Goal: Task Accomplishment & Management: Complete application form

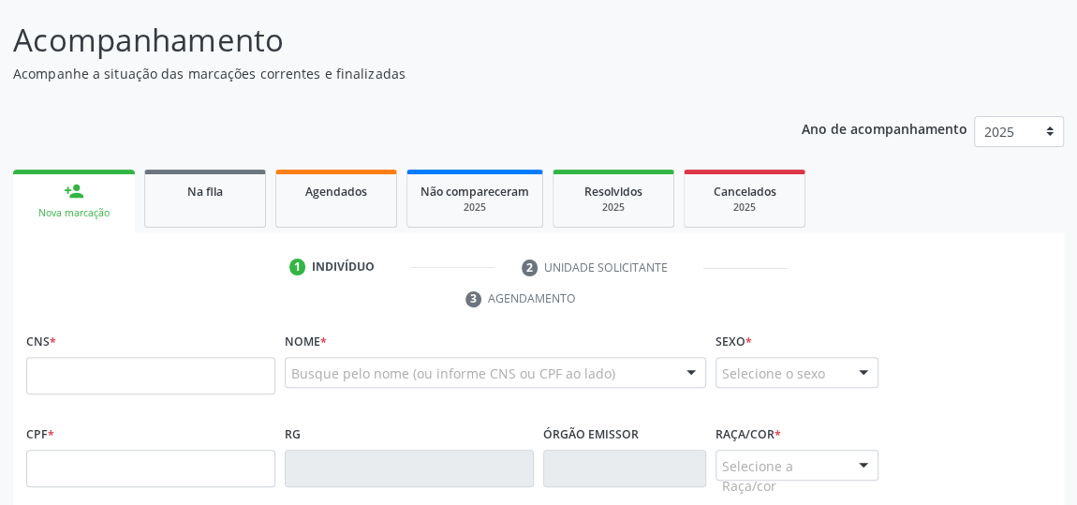
scroll to position [279, 0]
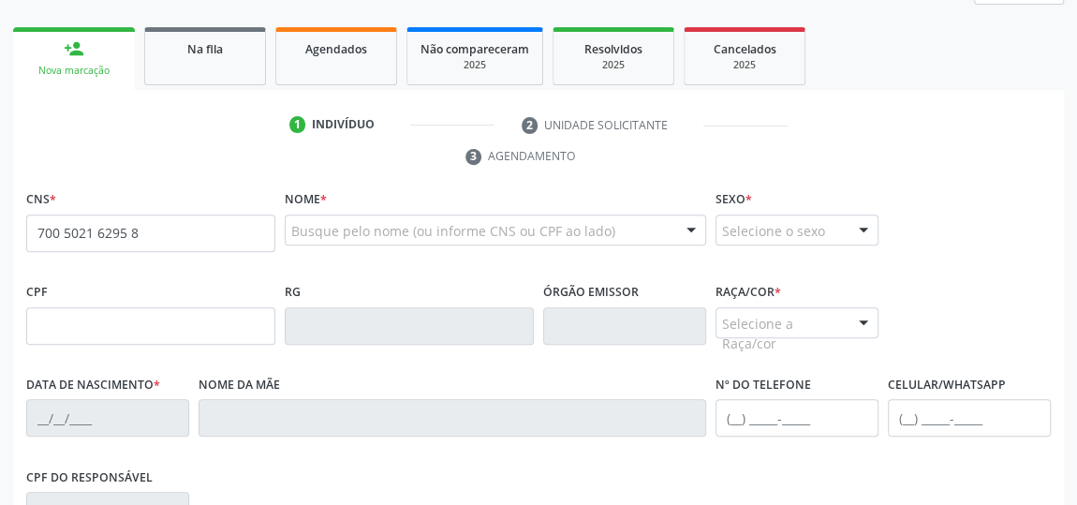
click at [85, 242] on input "700 5021 6295 8" at bounding box center [150, 232] width 249 height 37
type input "700 5021 0216 2958"
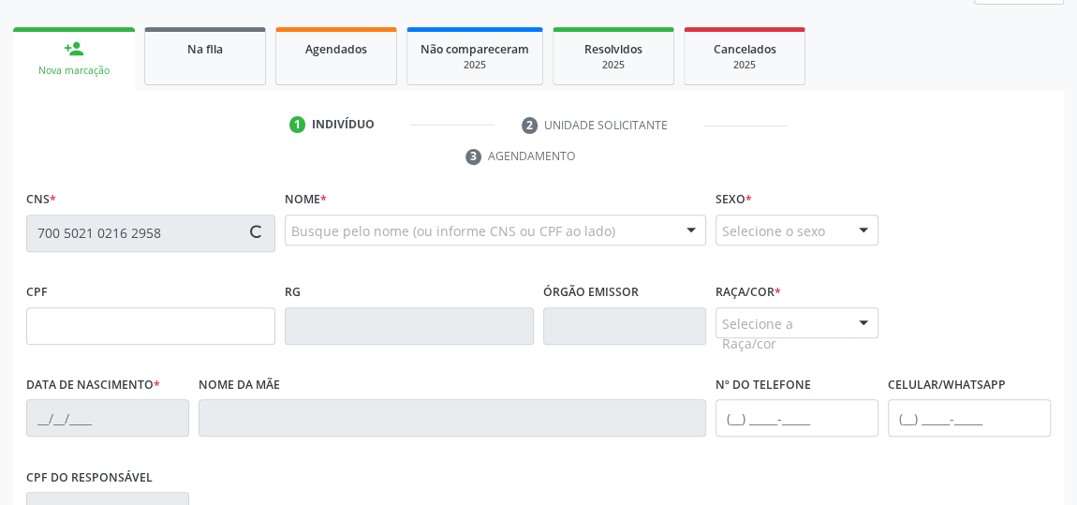
type input "060.899.544-46"
type input "0[DATE]"
type input "[PERSON_NAME] da ConceiÇÃo"
type input "[PHONE_NUMBER]"
type input "09"
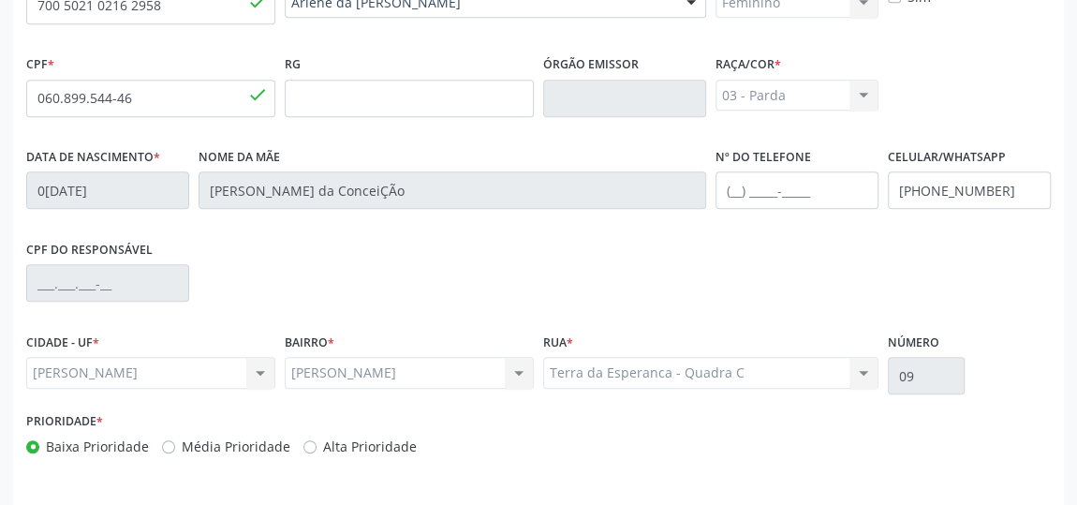
scroll to position [565, 0]
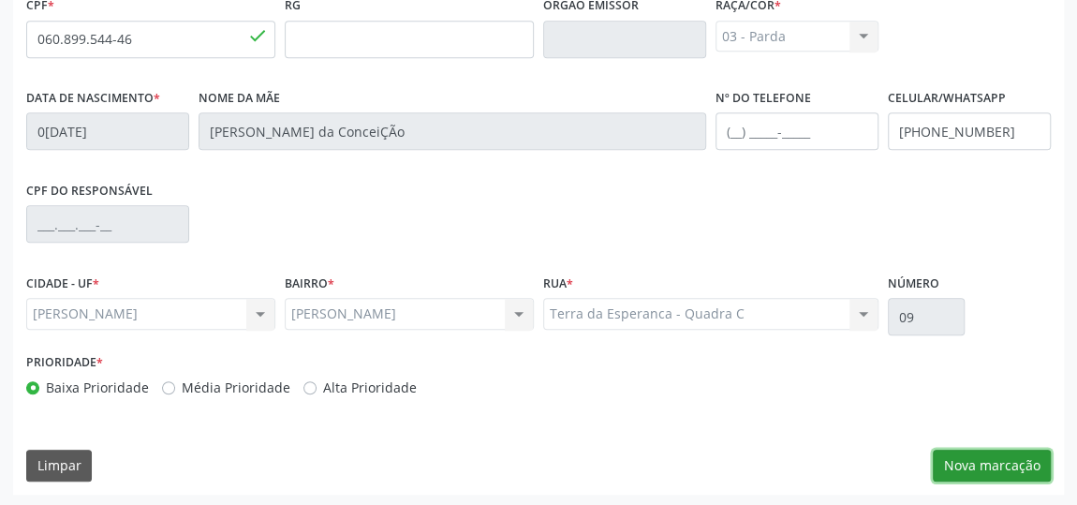
click at [969, 464] on button "Nova marcação" at bounding box center [991, 465] width 118 height 32
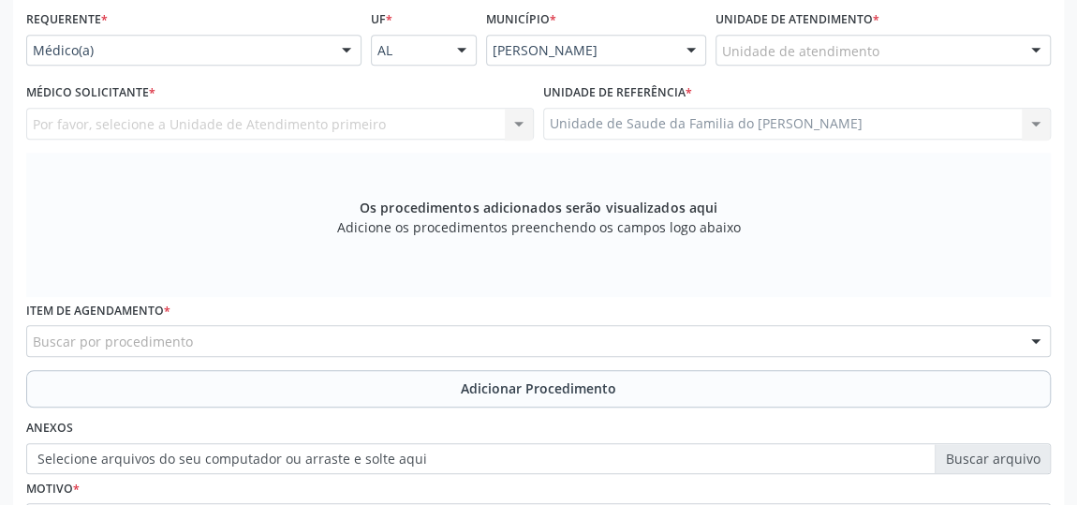
scroll to position [310, 0]
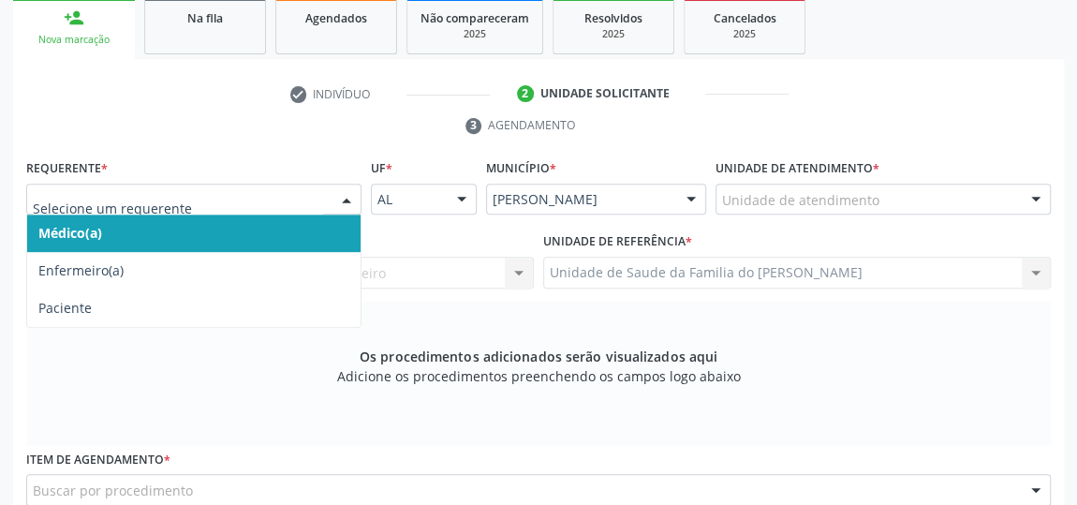
click at [334, 189] on div at bounding box center [346, 200] width 28 height 32
click at [265, 238] on span "Médico(a)" at bounding box center [193, 232] width 333 height 37
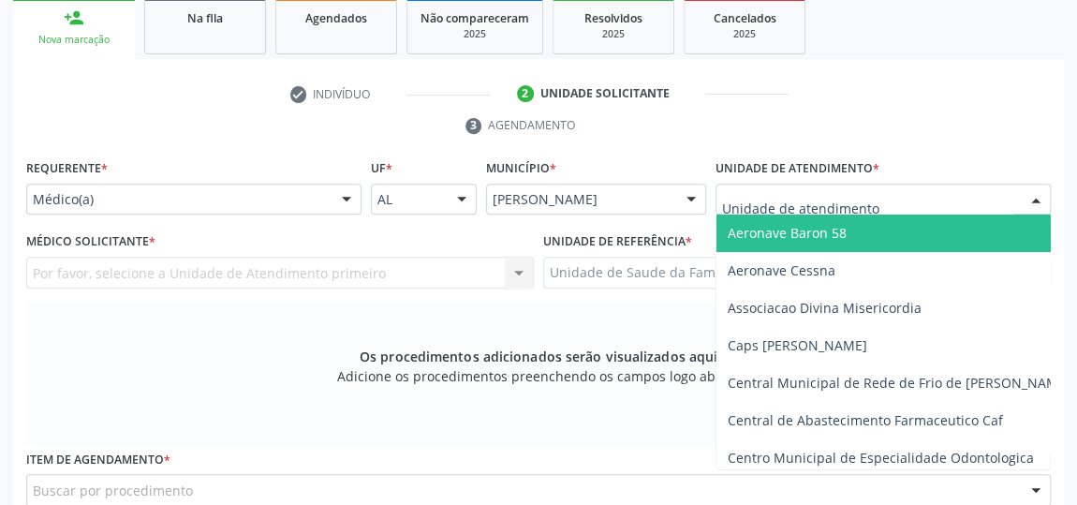
type input "j"
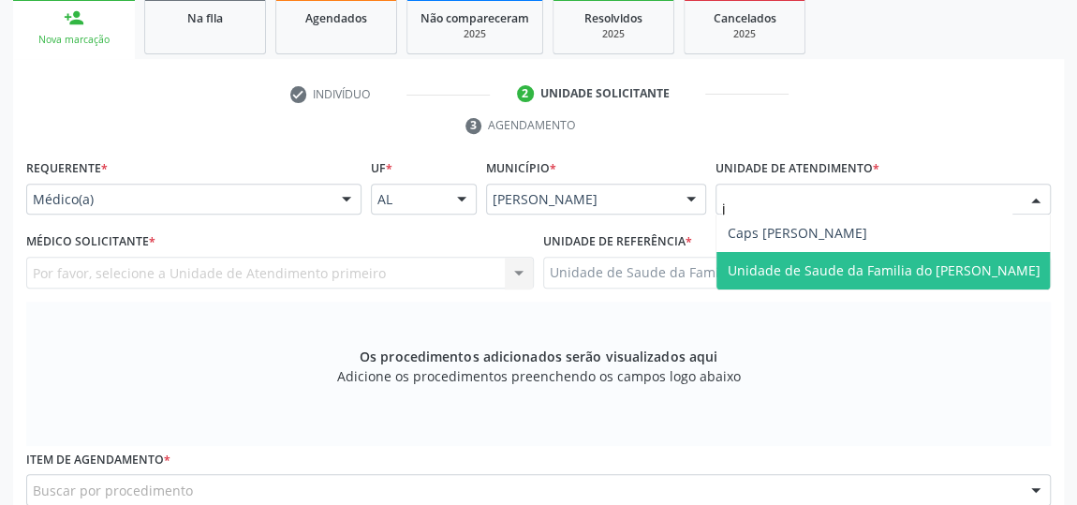
click at [804, 264] on span "Unidade de Saude da Familia do [PERSON_NAME]" at bounding box center [883, 270] width 313 height 18
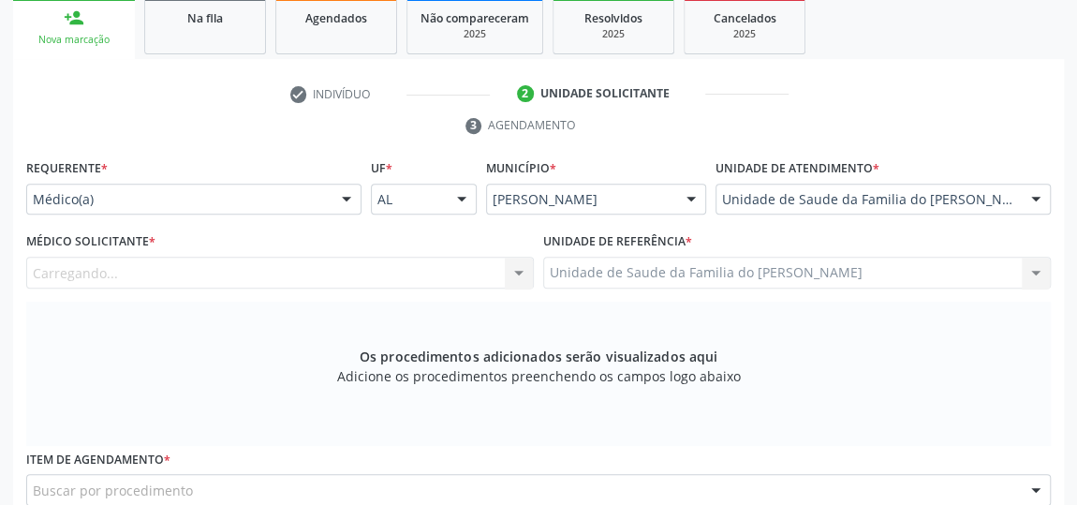
click at [511, 271] on div "Carregando... Nenhum resultado encontrado para: " " Não há nenhuma opção para s…" at bounding box center [279, 273] width 507 height 32
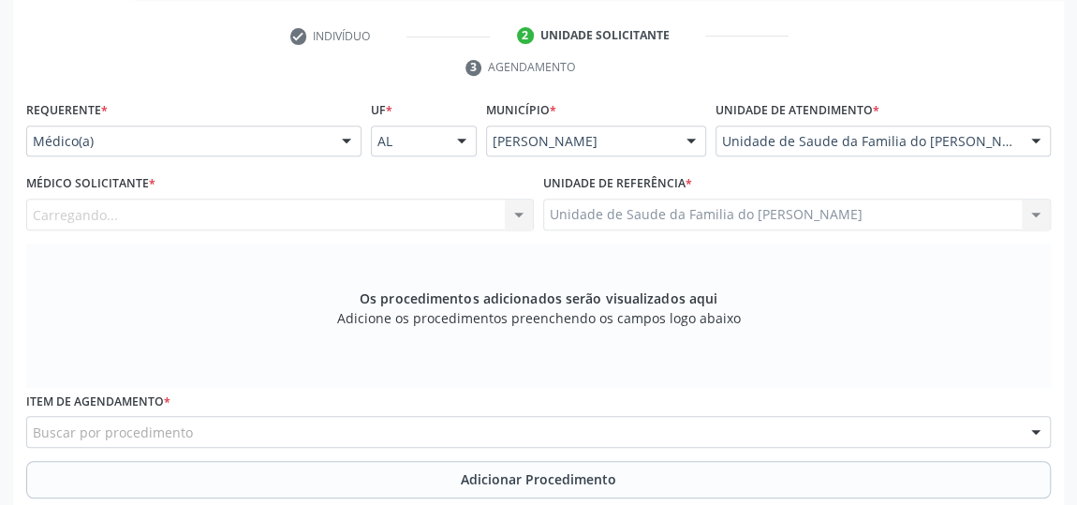
scroll to position [395, 0]
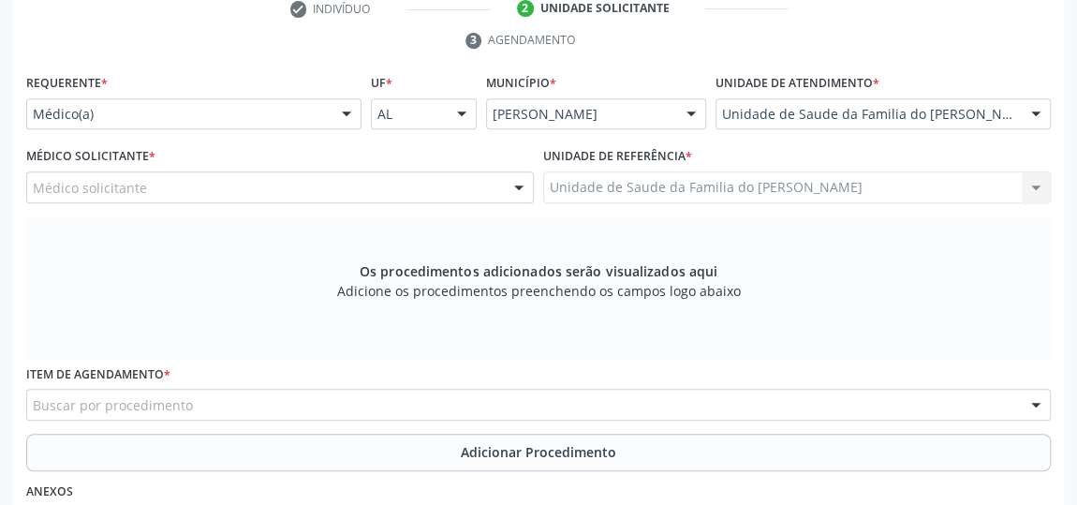
click at [512, 189] on div at bounding box center [519, 188] width 28 height 32
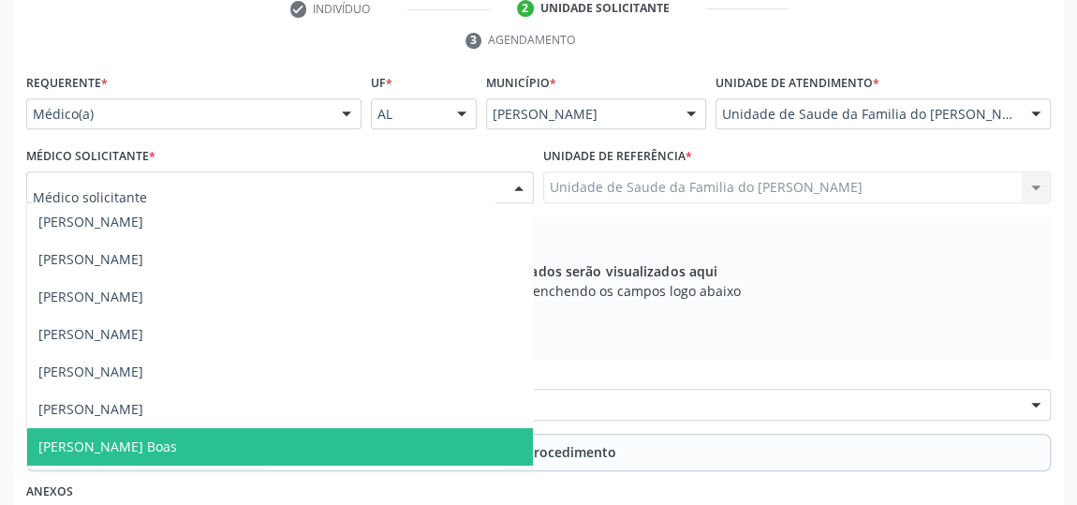
click at [226, 439] on span "[PERSON_NAME] Boas" at bounding box center [280, 446] width 506 height 37
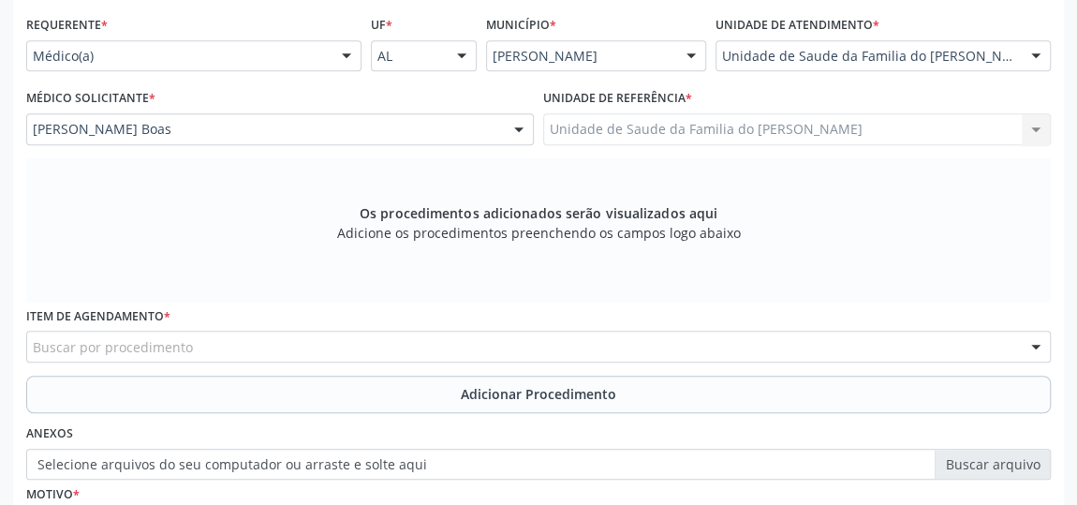
scroll to position [480, 0]
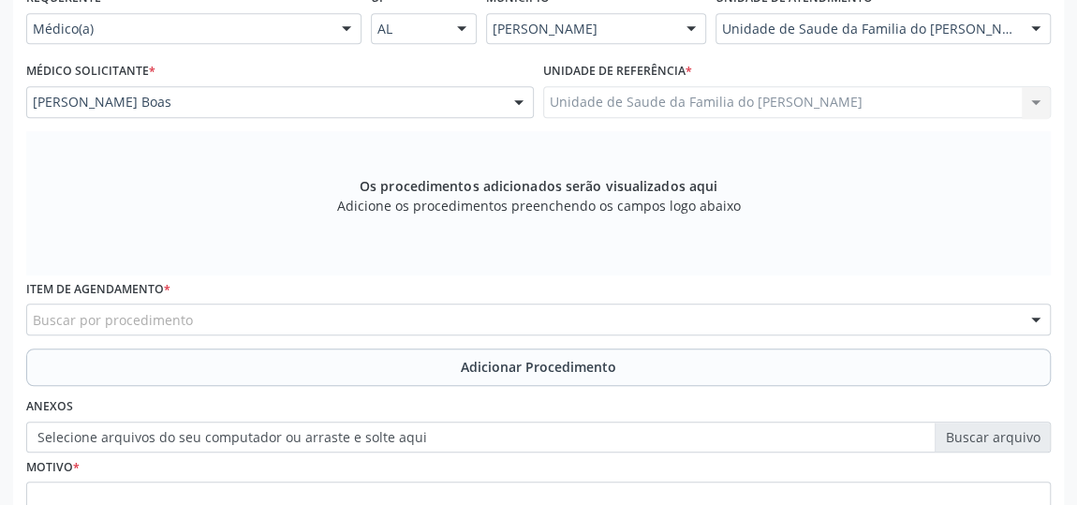
click at [241, 317] on div "Buscar por procedimento" at bounding box center [538, 319] width 1024 height 32
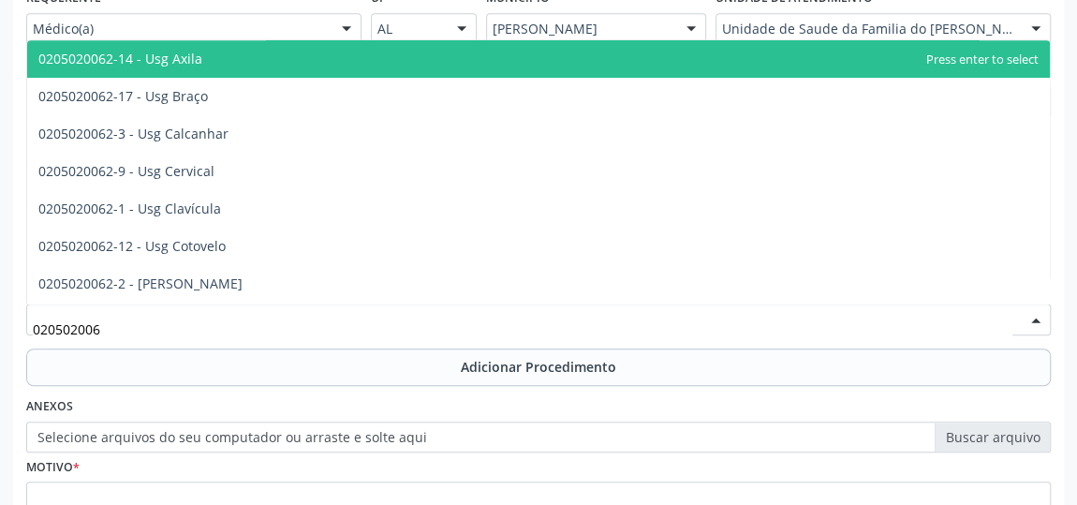
type input "0205020062"
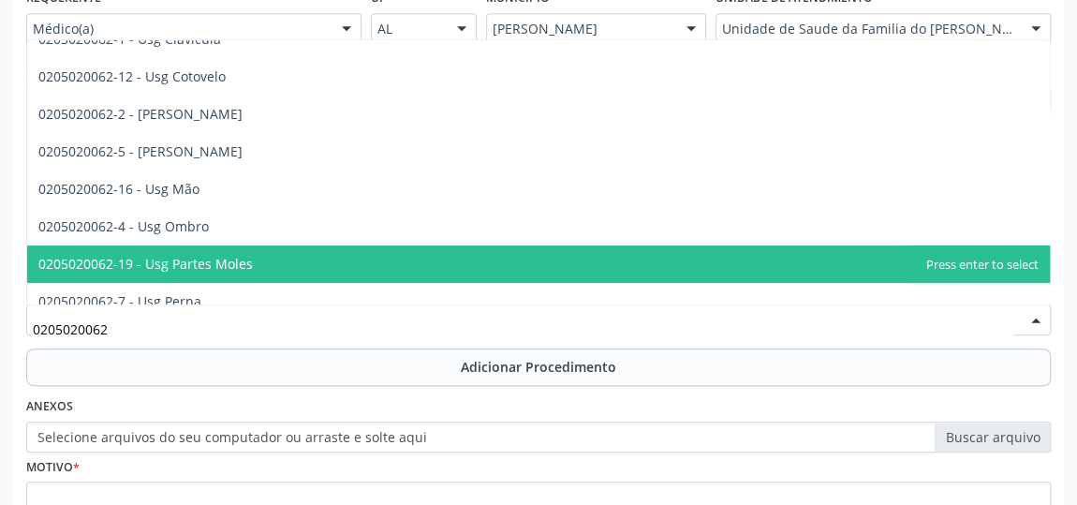
scroll to position [255, 0]
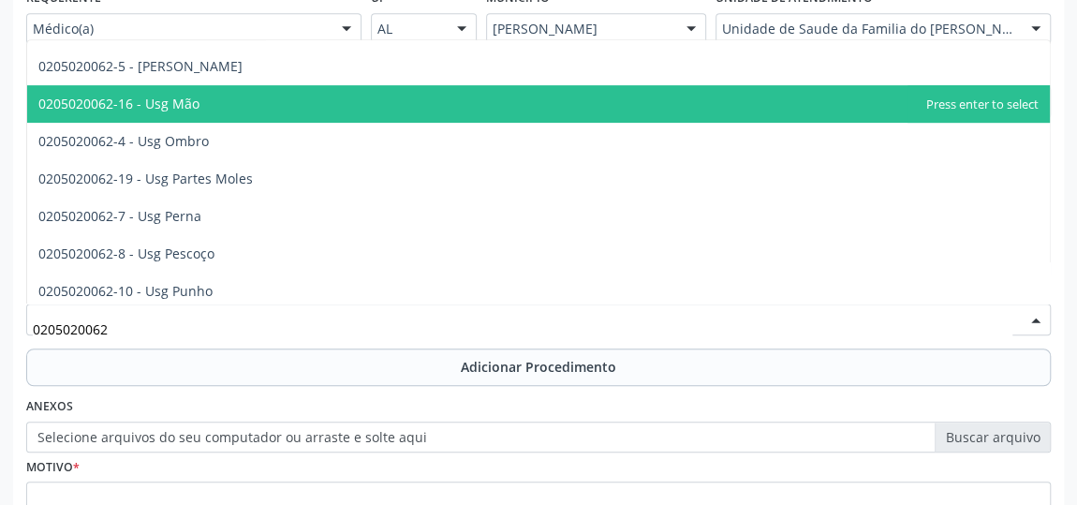
click at [308, 107] on span "0205020062-16 - Usg Mão" at bounding box center [538, 103] width 1022 height 37
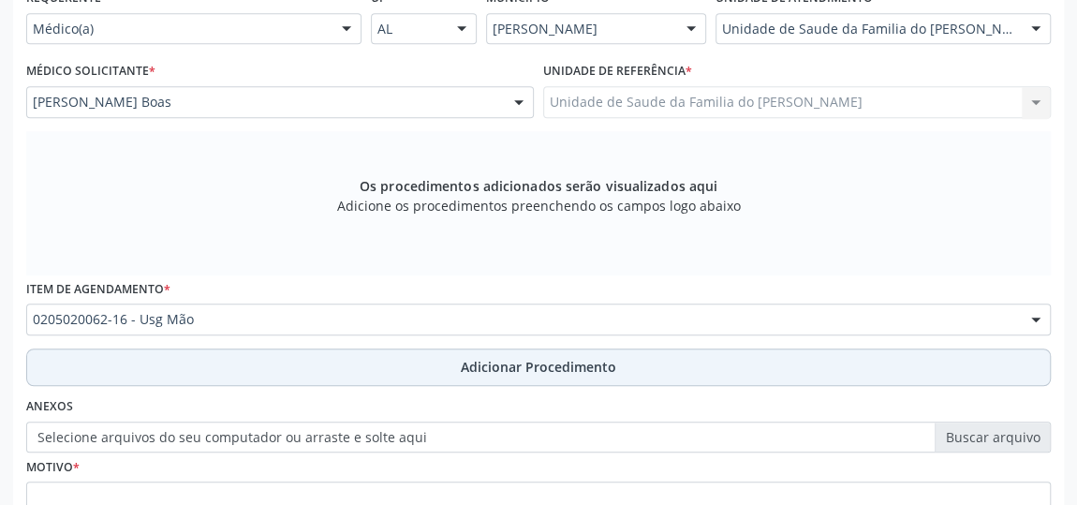
click at [355, 360] on button "Adicionar Procedimento" at bounding box center [538, 366] width 1024 height 37
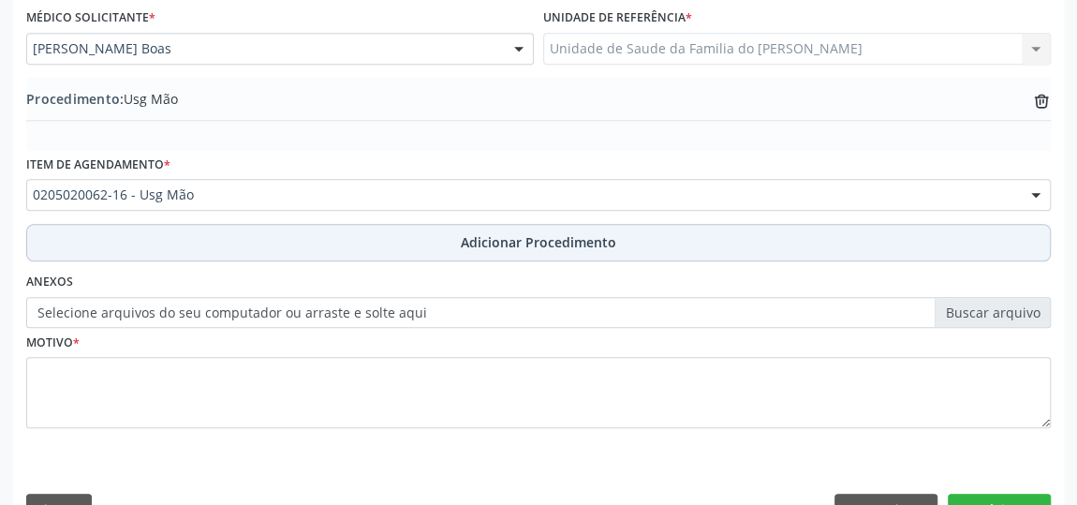
scroll to position [576, 0]
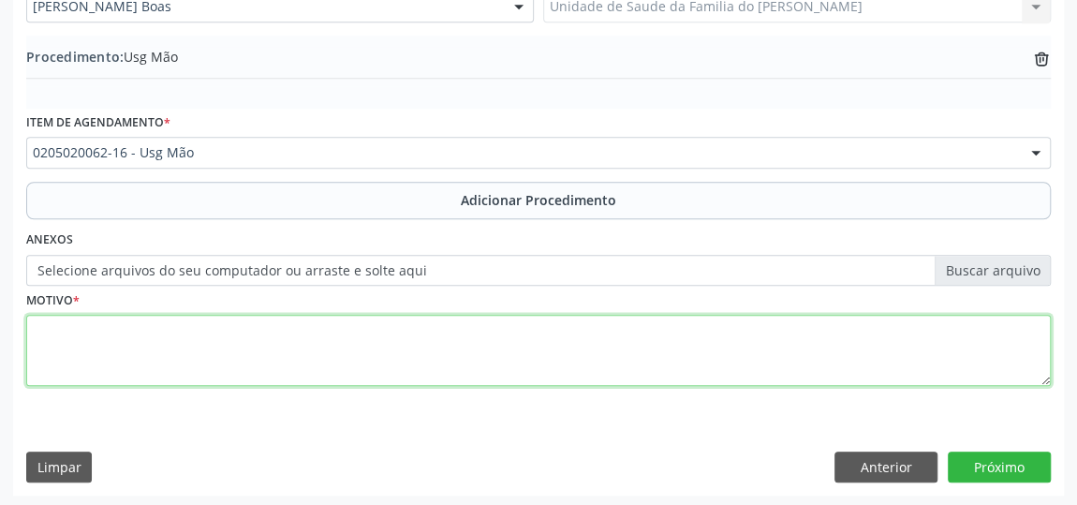
click at [287, 346] on textarea at bounding box center [538, 350] width 1024 height 71
type textarea "d"
click at [132, 331] on textarea "parelesia nas maos" at bounding box center [538, 350] width 1024 height 71
type textarea "parelesia nas maos"
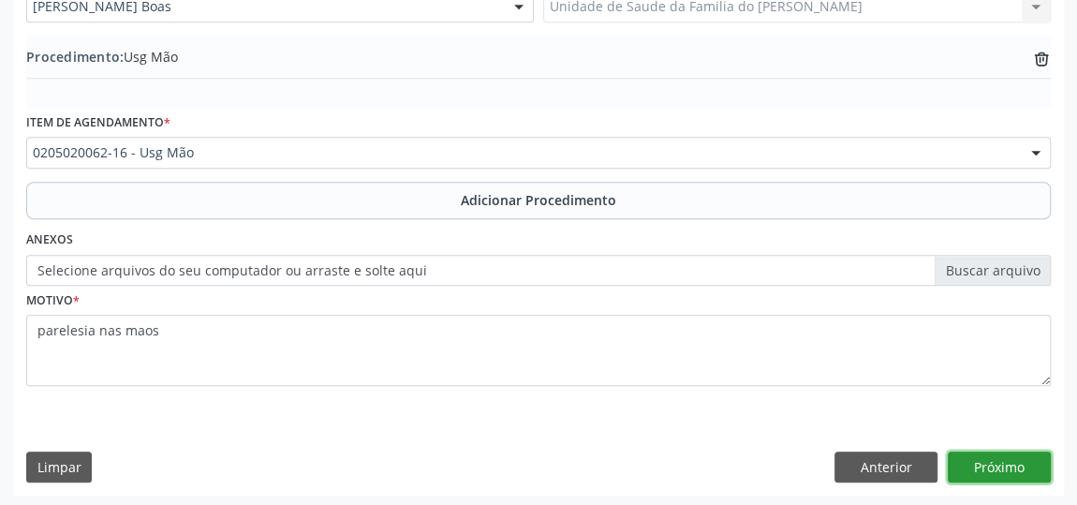
drag, startPoint x: 132, startPoint y: 331, endPoint x: 1017, endPoint y: 467, distance: 895.1
click at [1017, 467] on button "Próximo" at bounding box center [998, 467] width 103 height 32
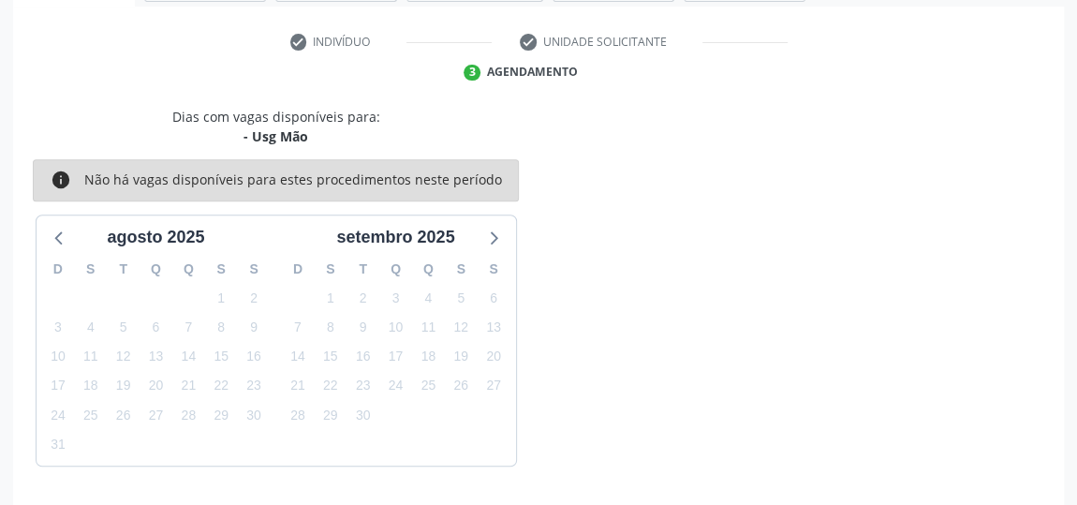
scroll to position [418, 0]
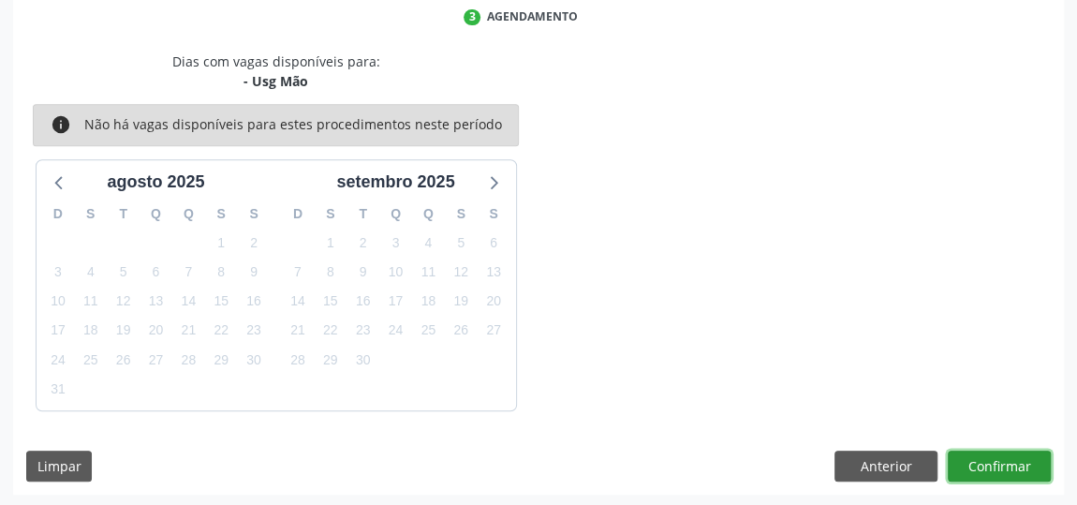
click at [1017, 464] on button "Confirmar" at bounding box center [998, 466] width 103 height 32
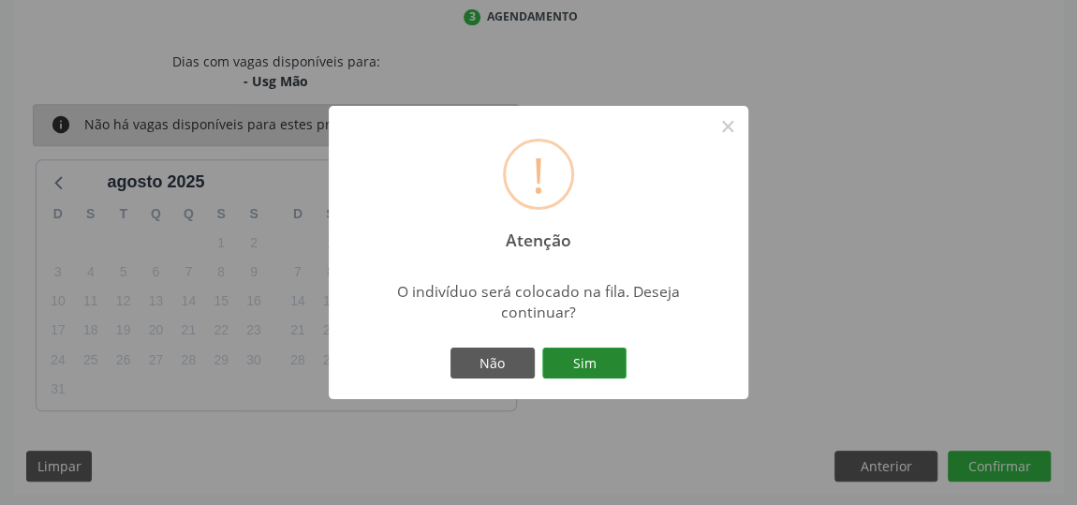
click at [597, 361] on button "Sim" at bounding box center [584, 363] width 84 height 32
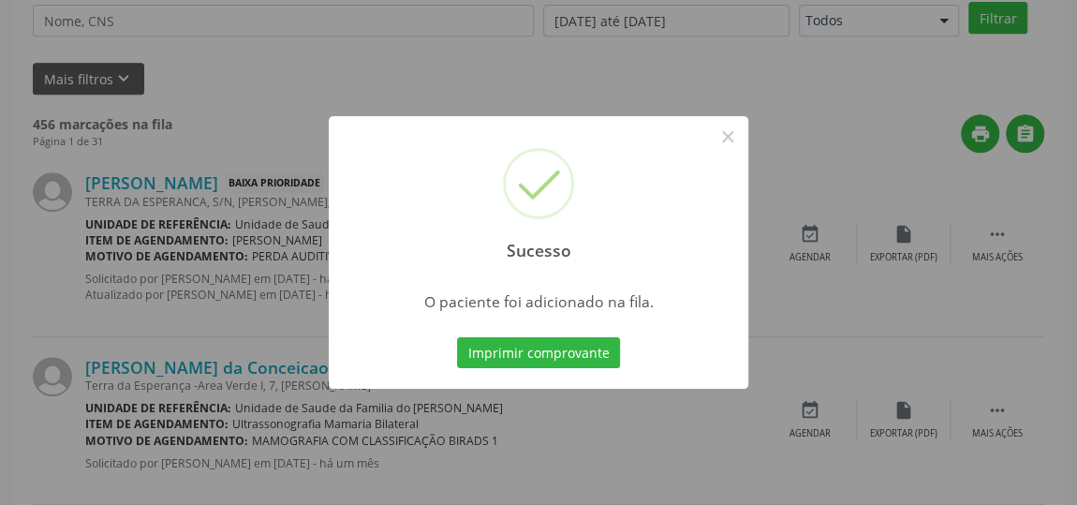
scroll to position [138, 0]
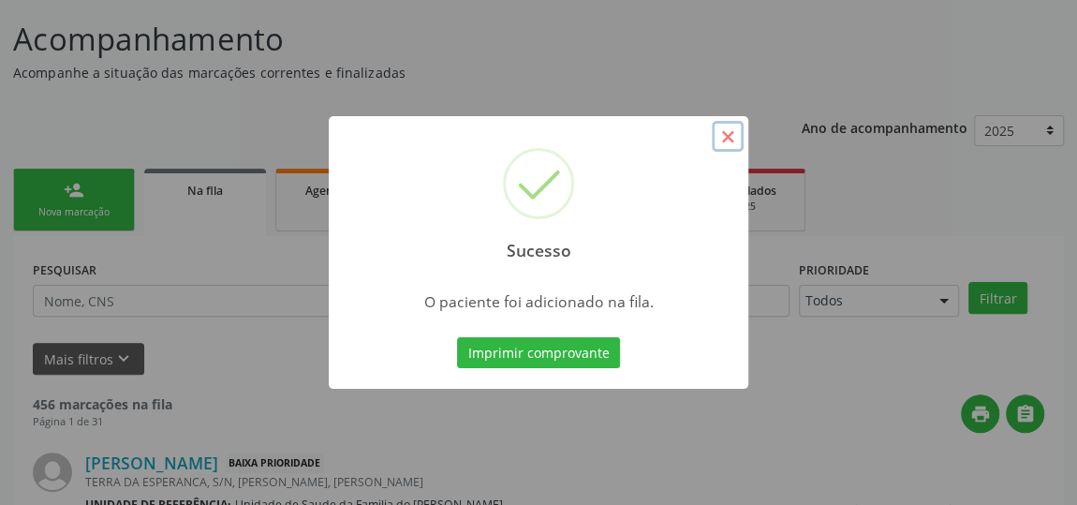
click at [728, 139] on button "×" at bounding box center [728, 137] width 32 height 32
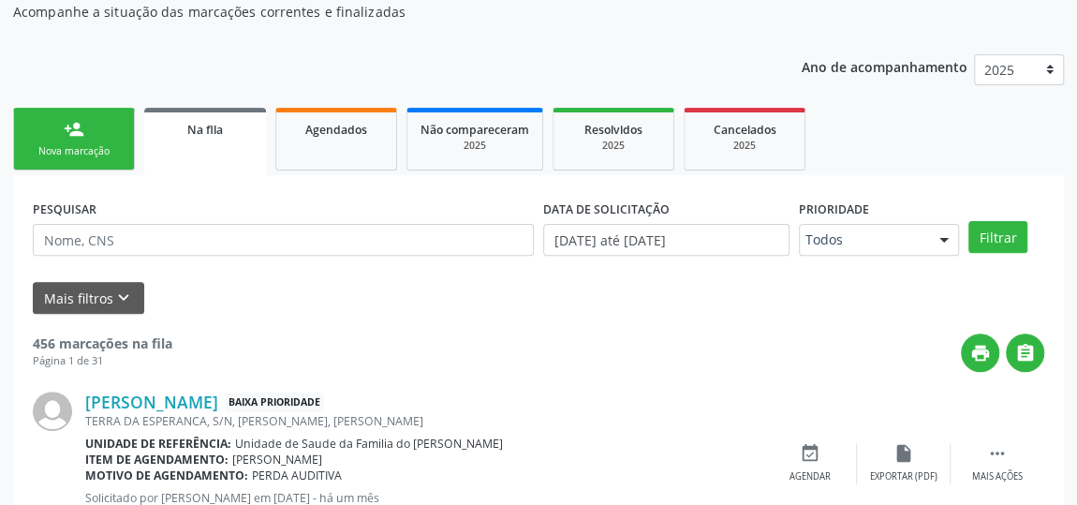
scroll to position [223, 0]
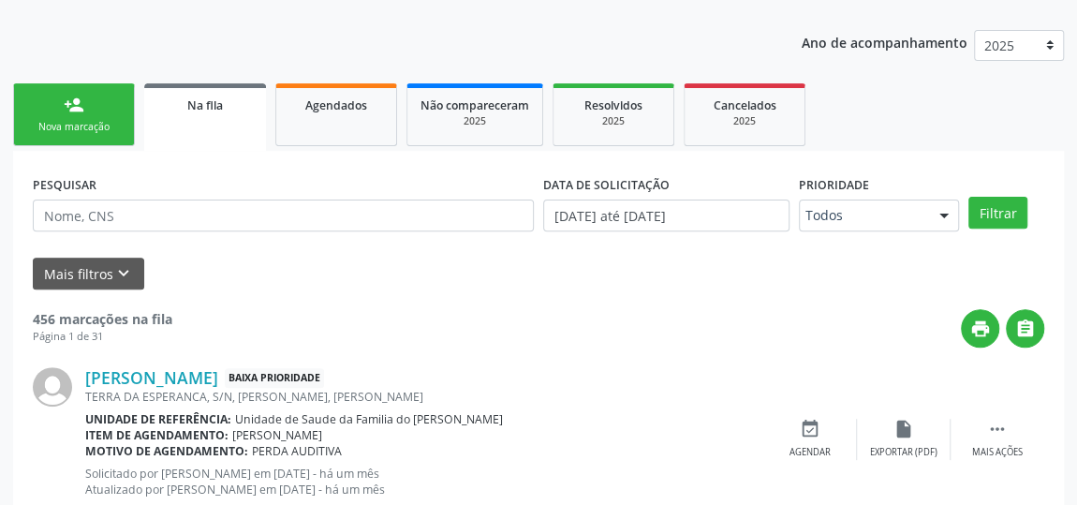
click at [194, 115] on link "Na fila" at bounding box center [205, 116] width 122 height 67
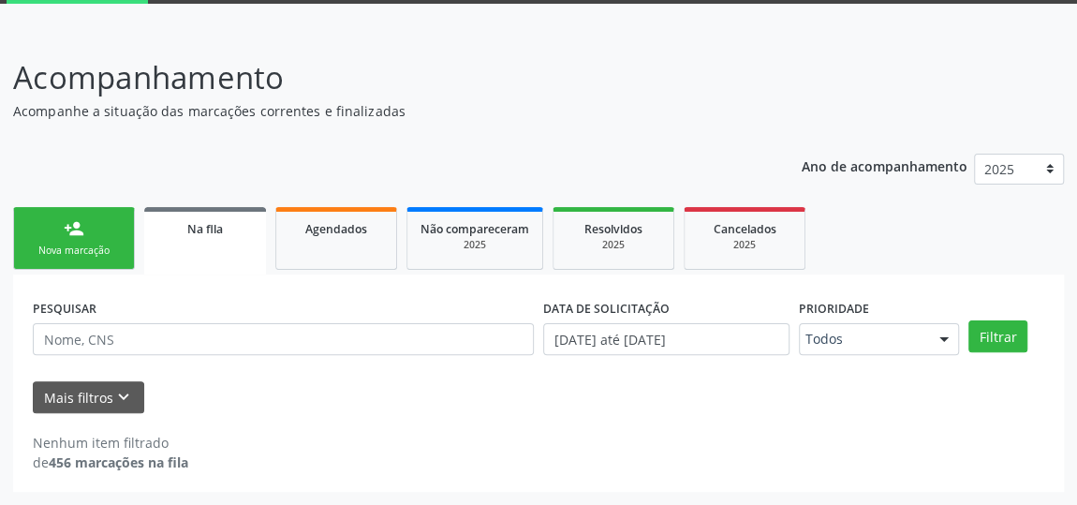
scroll to position [97, 0]
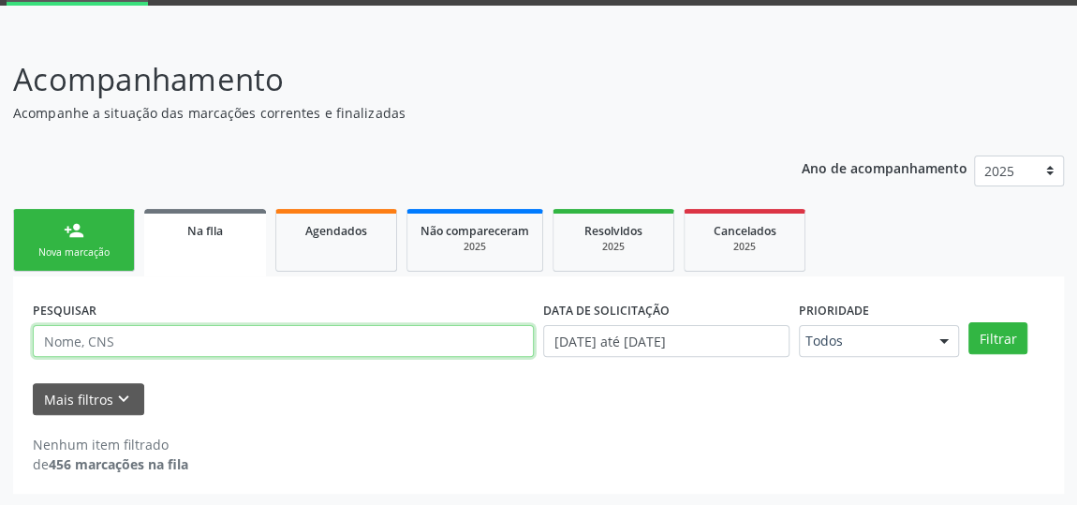
click at [304, 355] on input "text" at bounding box center [283, 341] width 501 height 32
type input "708404229791263"
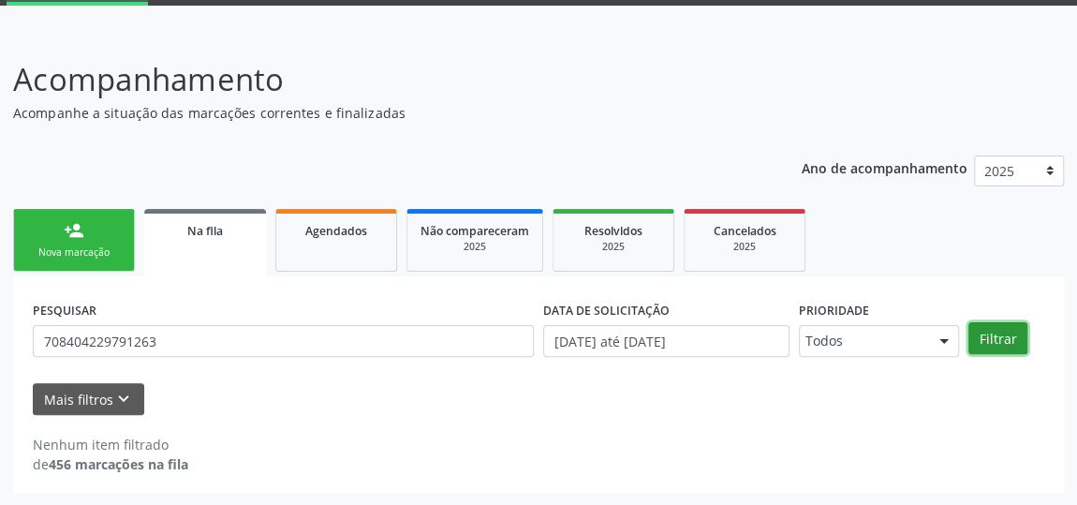
click at [1008, 334] on button "Filtrar" at bounding box center [997, 338] width 59 height 32
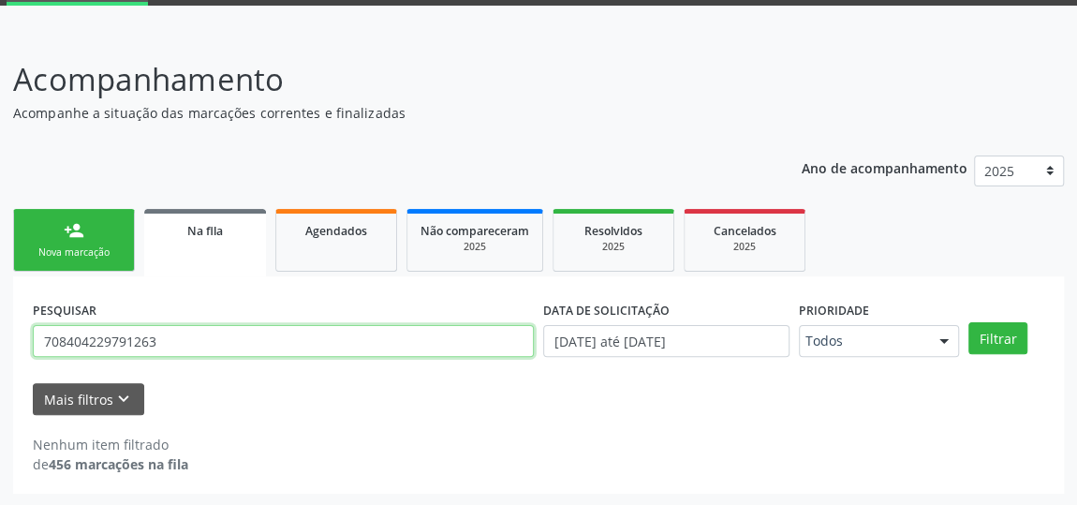
click at [145, 333] on input "708404229791263" at bounding box center [283, 341] width 501 height 32
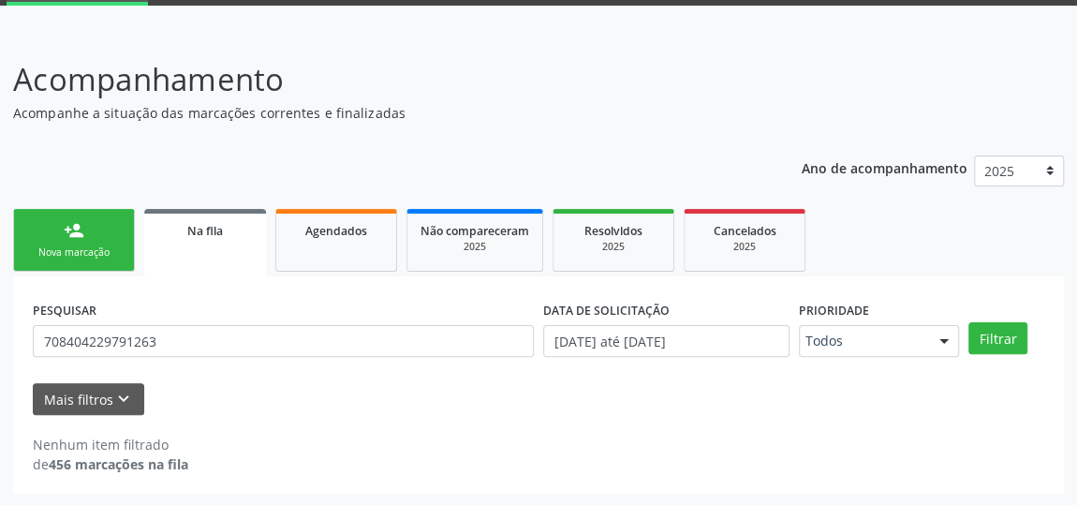
click at [80, 240] on link "person_add Nova marcação" at bounding box center [74, 240] width 122 height 63
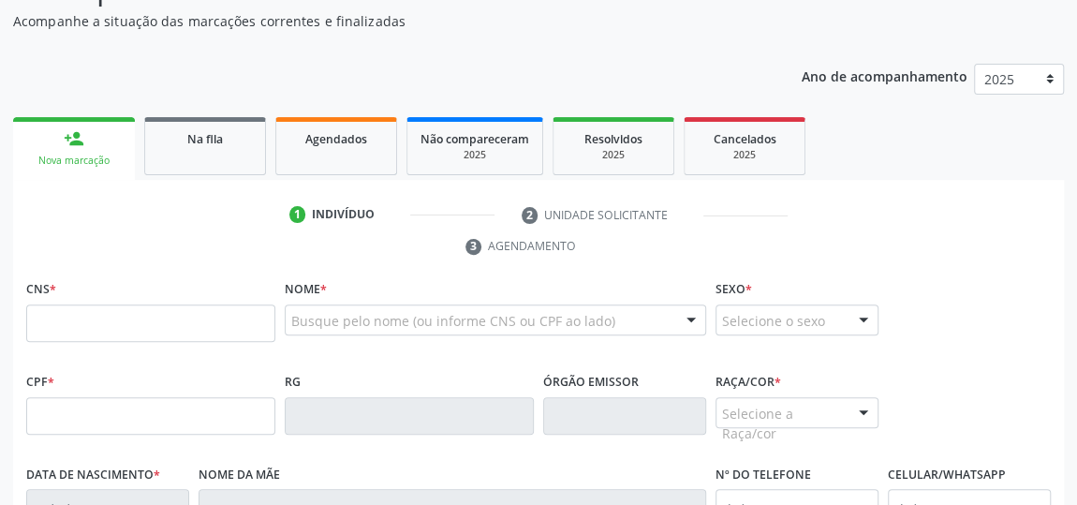
scroll to position [268, 0]
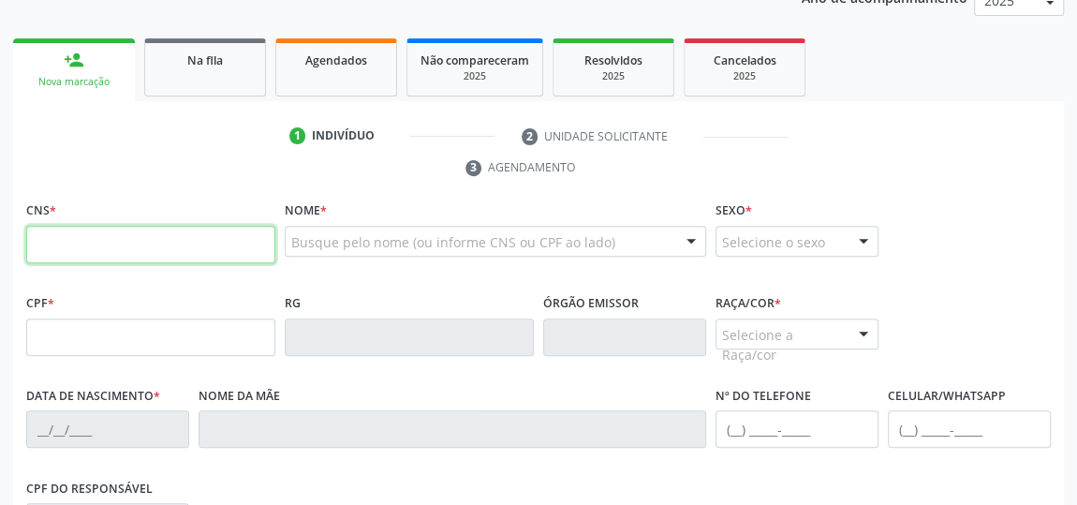
click at [135, 236] on input "text" at bounding box center [150, 244] width 249 height 37
paste input "708 4042 2979 1263"
type input "708 4042 2979 1263"
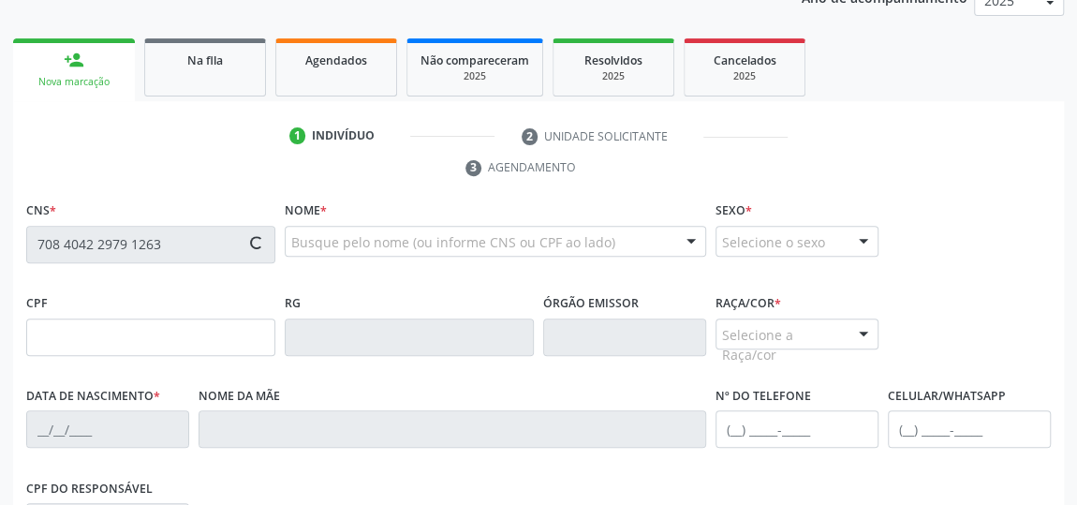
type input "043.748.724-50"
type input "2[DATE]"
type input "[PERSON_NAME] da ConceiÇÃo"
type input "[PHONE_NUMBER]"
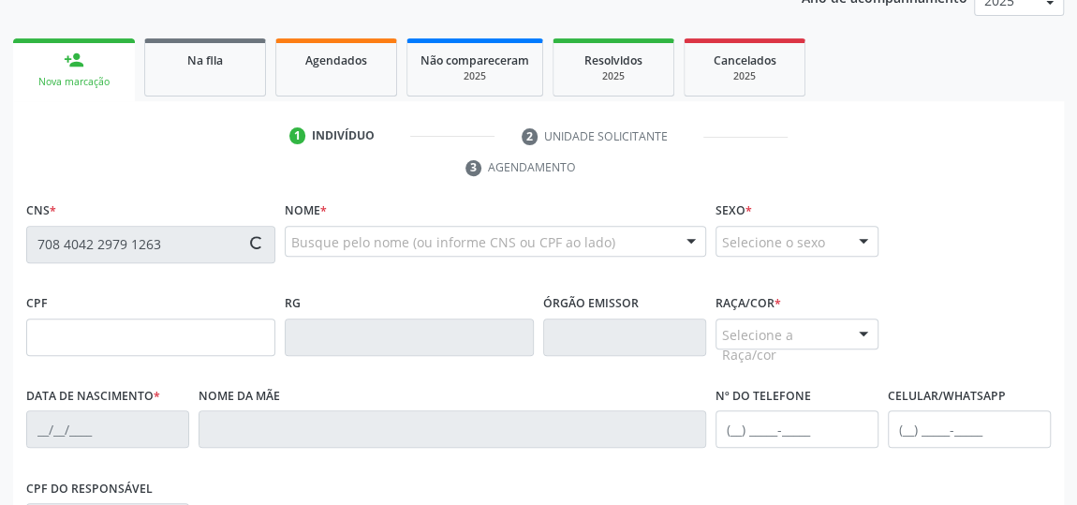
type input "34"
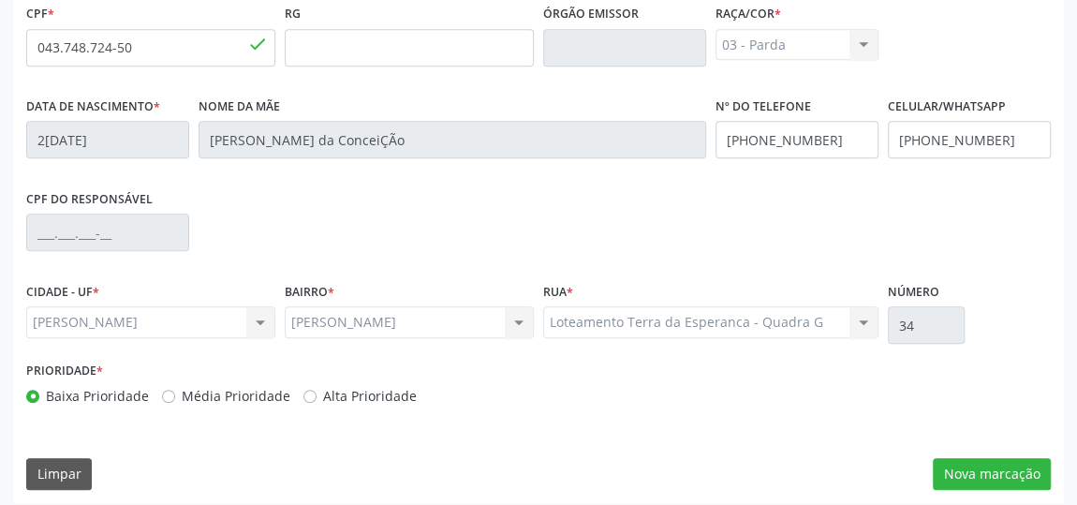
scroll to position [565, 0]
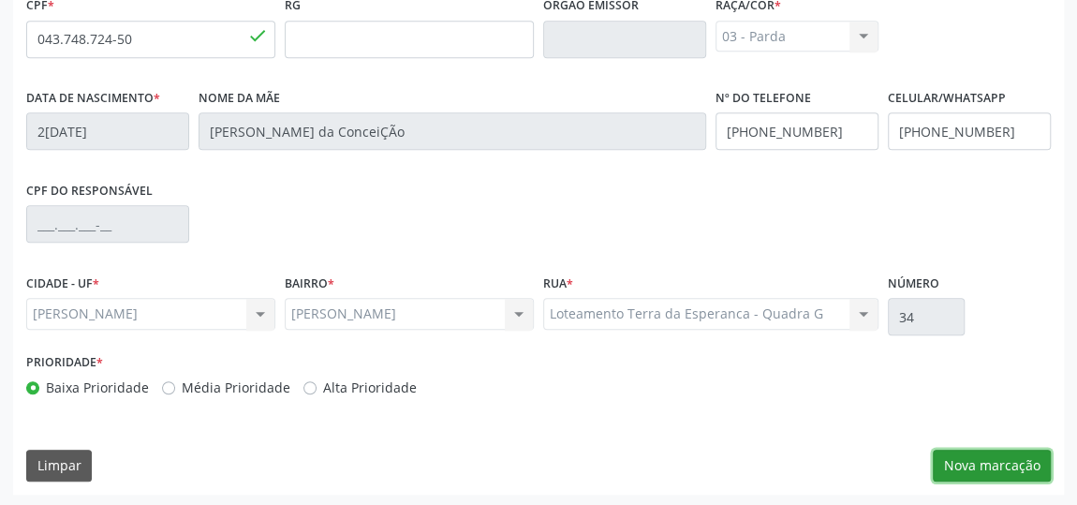
click at [984, 461] on button "Nova marcação" at bounding box center [991, 465] width 118 height 32
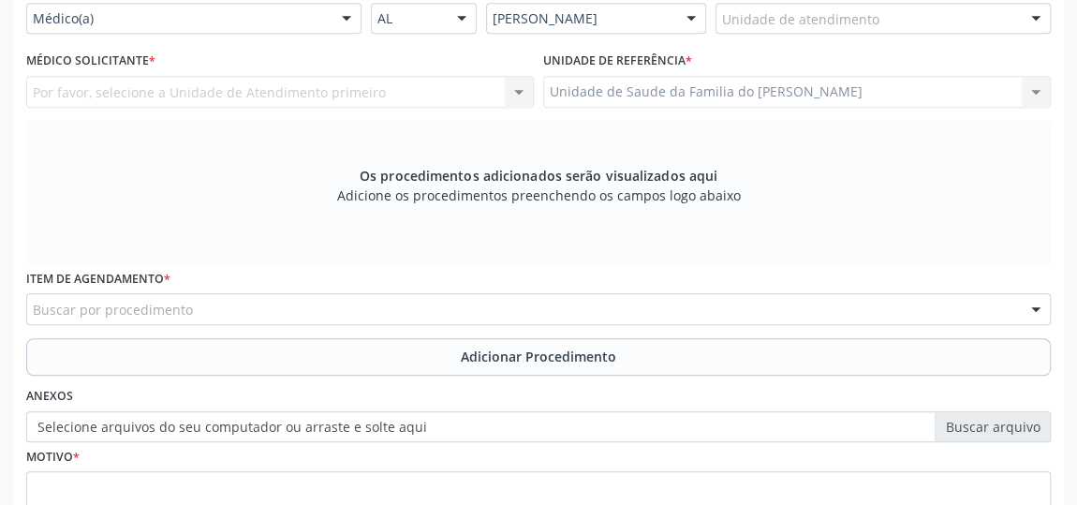
scroll to position [395, 0]
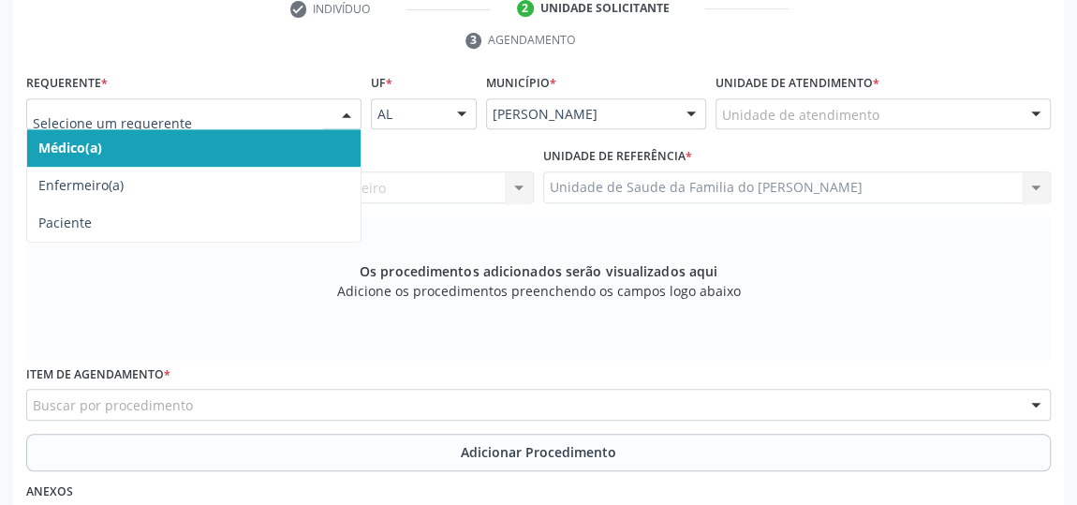
click at [338, 111] on div at bounding box center [346, 115] width 28 height 32
click at [257, 149] on span "Médico(a)" at bounding box center [193, 147] width 333 height 37
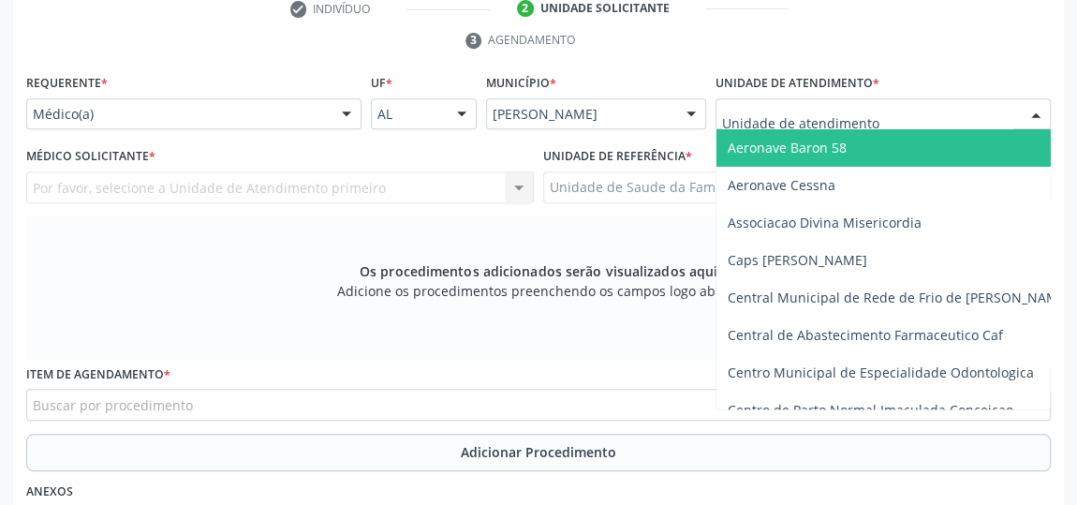
click at [991, 113] on div at bounding box center [882, 114] width 335 height 32
type input "j"
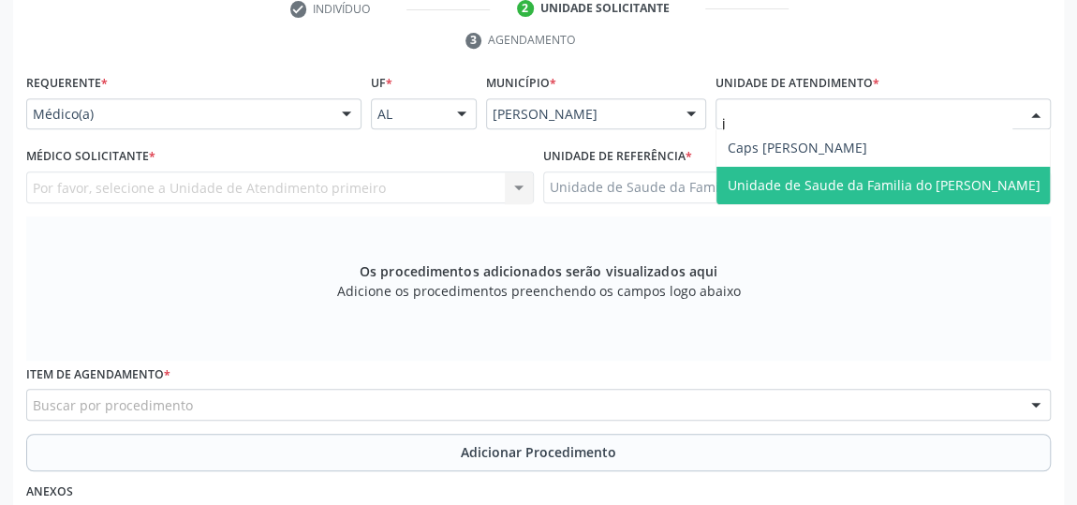
click at [945, 186] on span "Unidade de Saude da Familia do [PERSON_NAME]" at bounding box center [883, 185] width 313 height 18
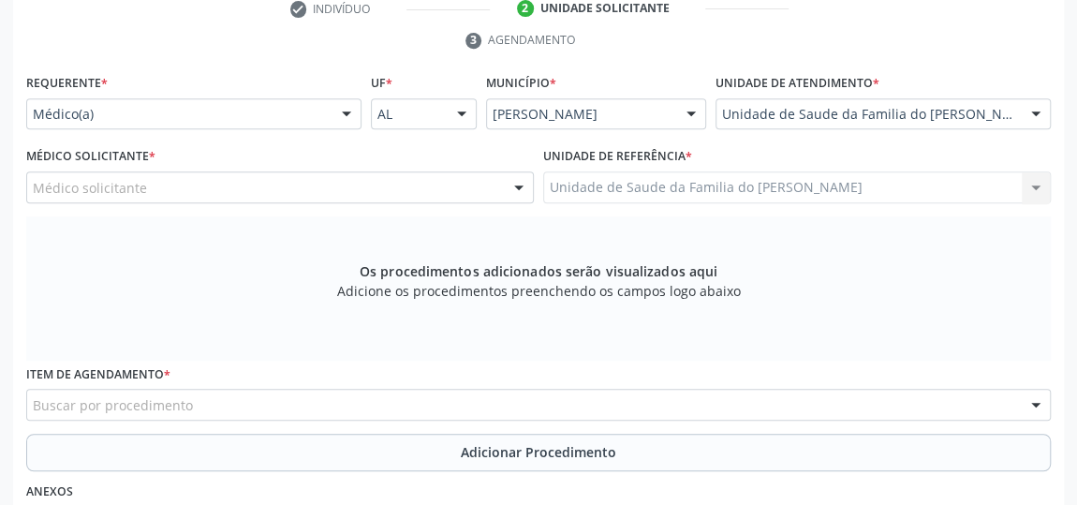
click at [514, 190] on div at bounding box center [519, 188] width 28 height 32
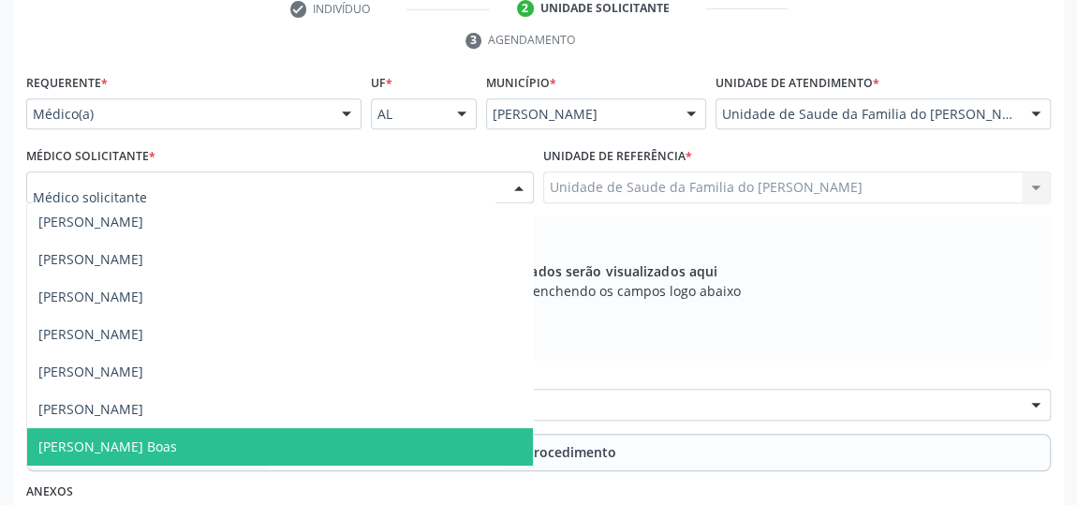
click at [236, 432] on span "[PERSON_NAME] Boas" at bounding box center [280, 446] width 506 height 37
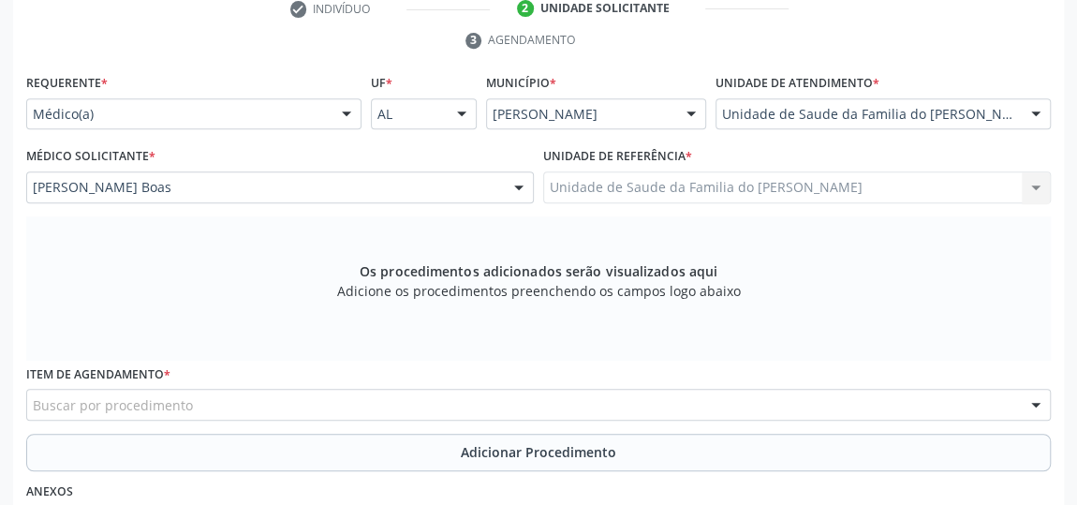
scroll to position [480, 0]
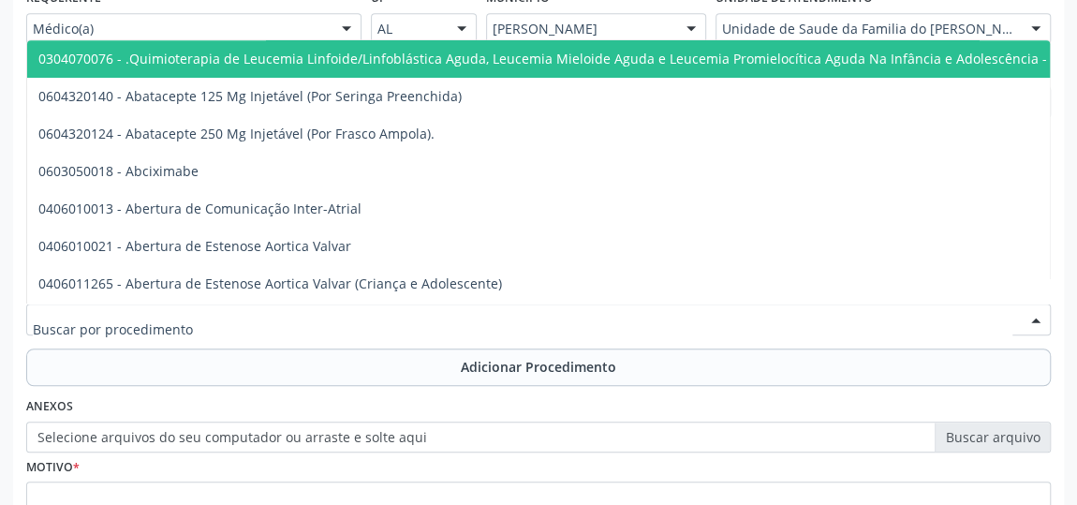
click at [267, 314] on div at bounding box center [538, 319] width 1024 height 32
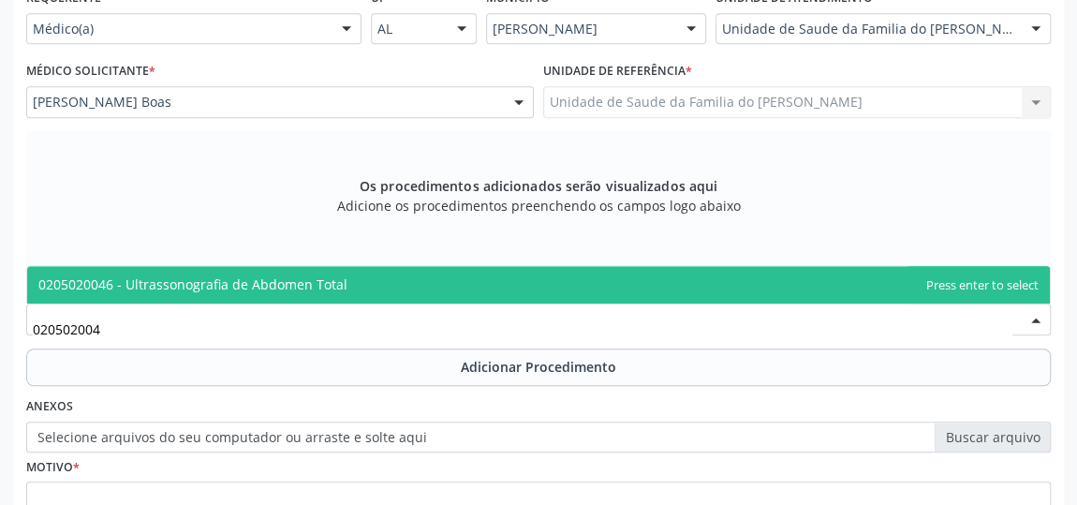
type input "0205020046"
click at [276, 277] on span "0205020046 - Ultrassonografia de Abdomen Total" at bounding box center [192, 284] width 309 height 18
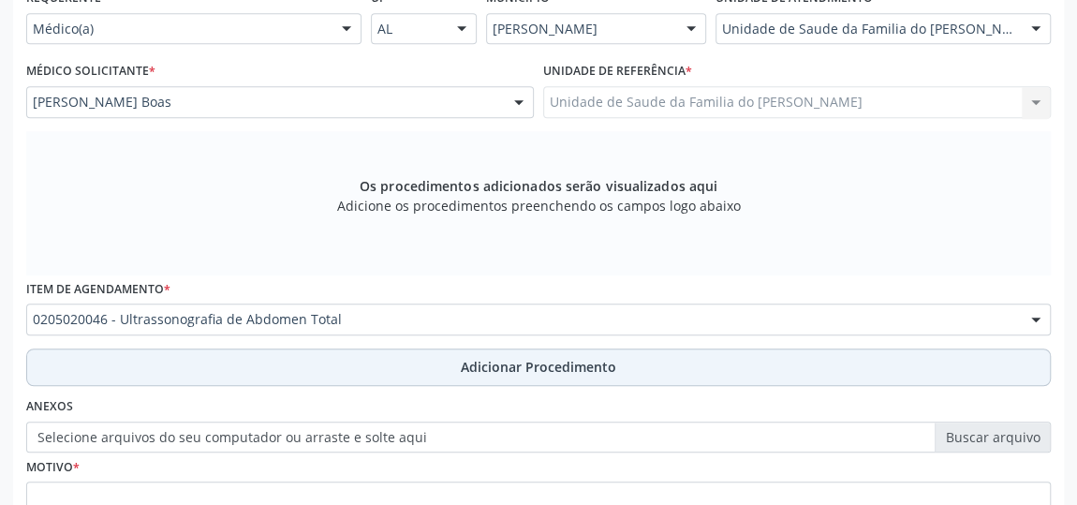
click at [322, 359] on button "Adicionar Procedimento" at bounding box center [538, 366] width 1024 height 37
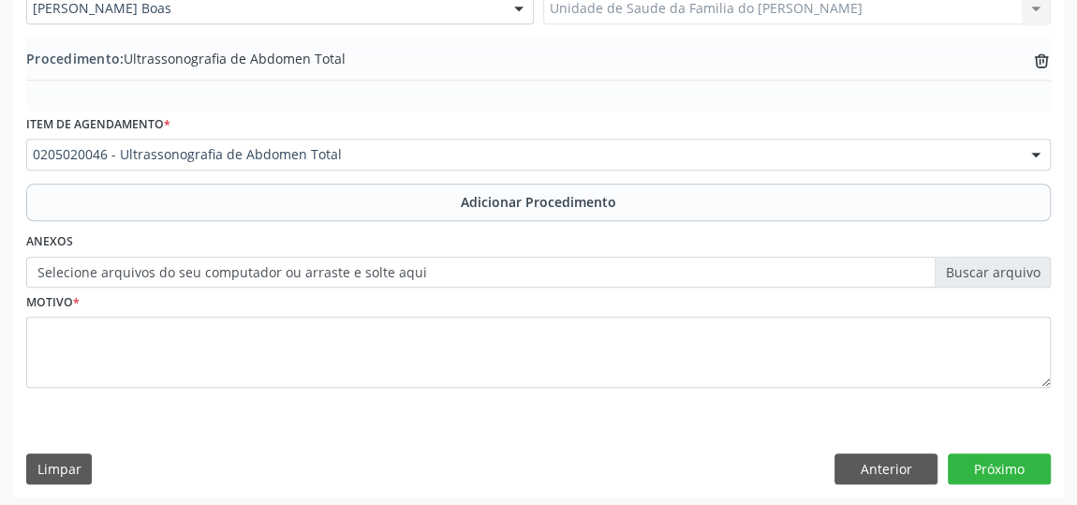
scroll to position [576, 0]
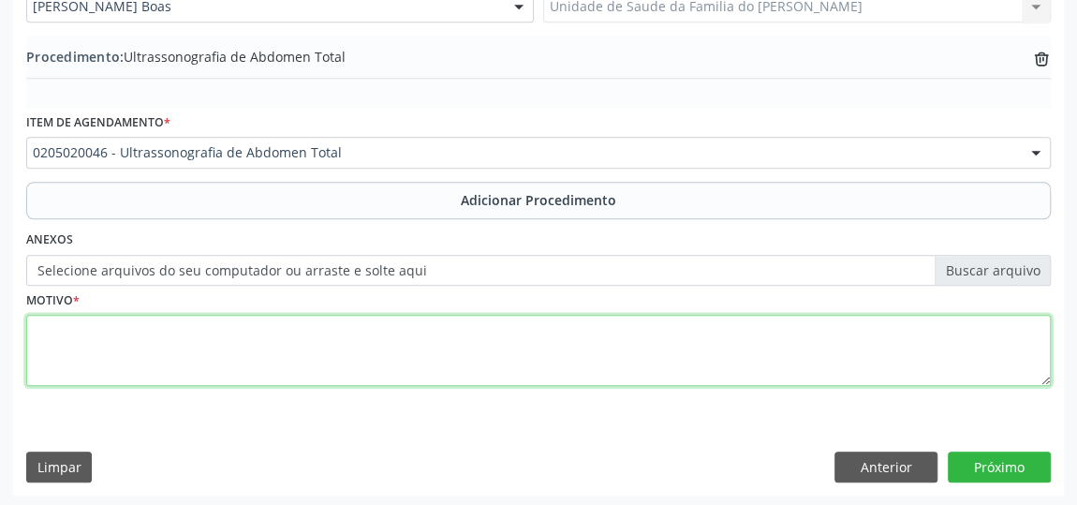
click at [368, 340] on textarea at bounding box center [538, 350] width 1024 height 71
click at [47, 329] on textarea "dor abdominal" at bounding box center [538, 350] width 1024 height 71
click at [47, 329] on textarea "or abdominal" at bounding box center [538, 350] width 1024 height 71
type textarea "Dor abdominal"
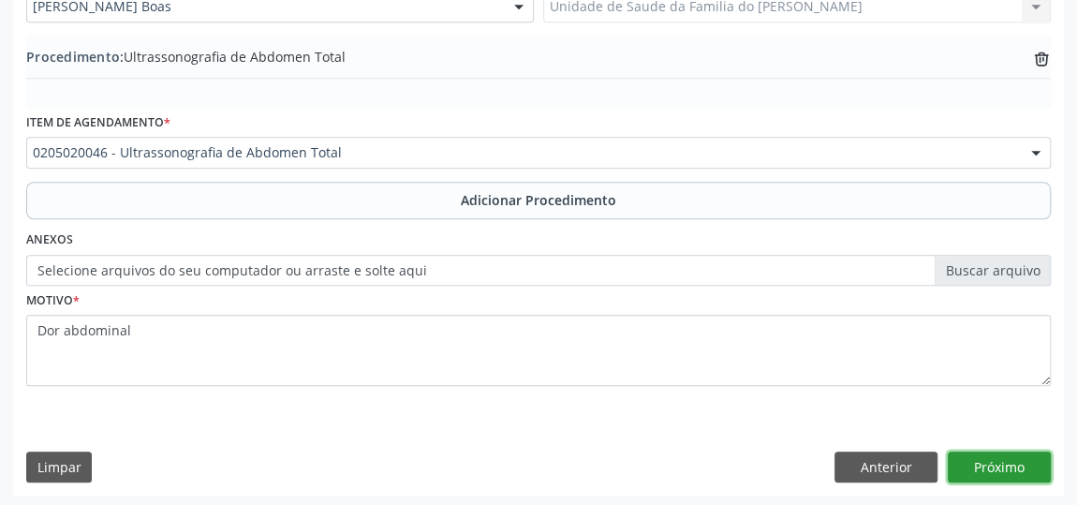
click at [966, 464] on button "Próximo" at bounding box center [998, 467] width 103 height 32
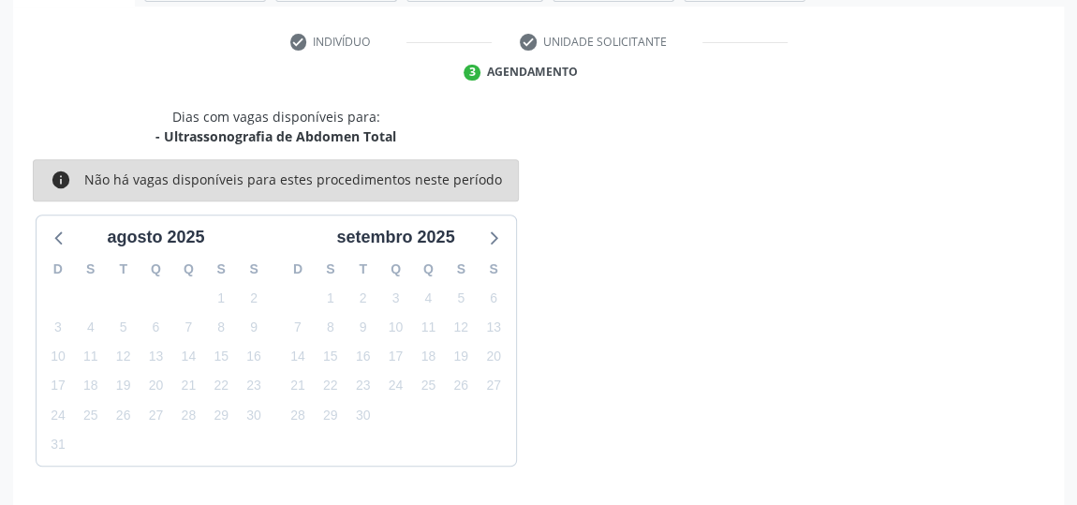
scroll to position [418, 0]
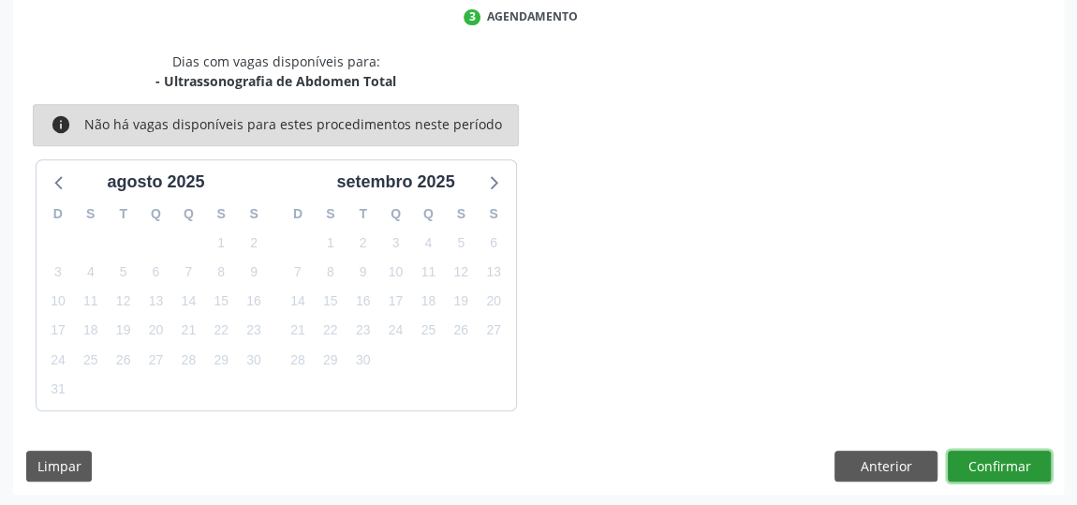
click at [966, 464] on button "Confirmar" at bounding box center [998, 466] width 103 height 32
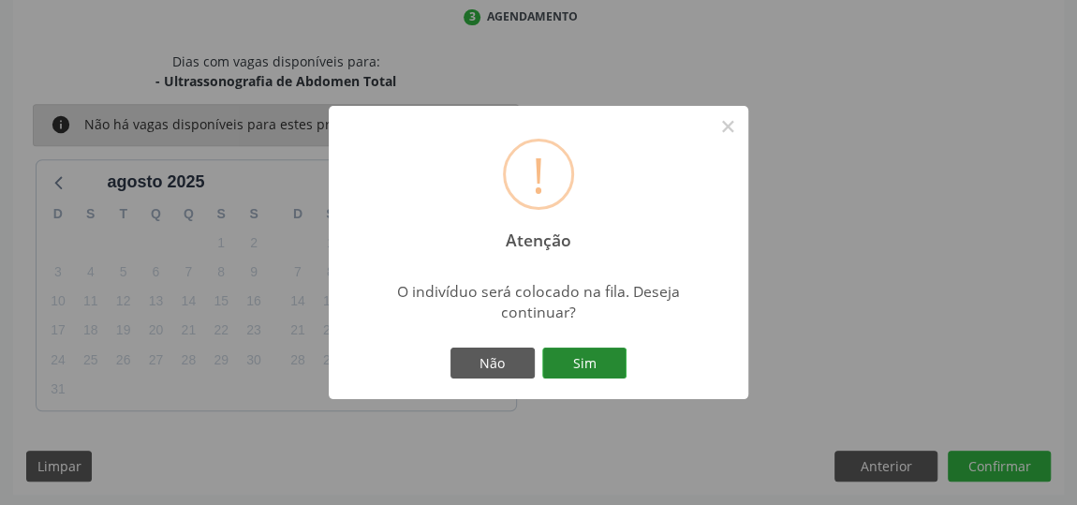
click at [600, 355] on button "Sim" at bounding box center [584, 363] width 84 height 32
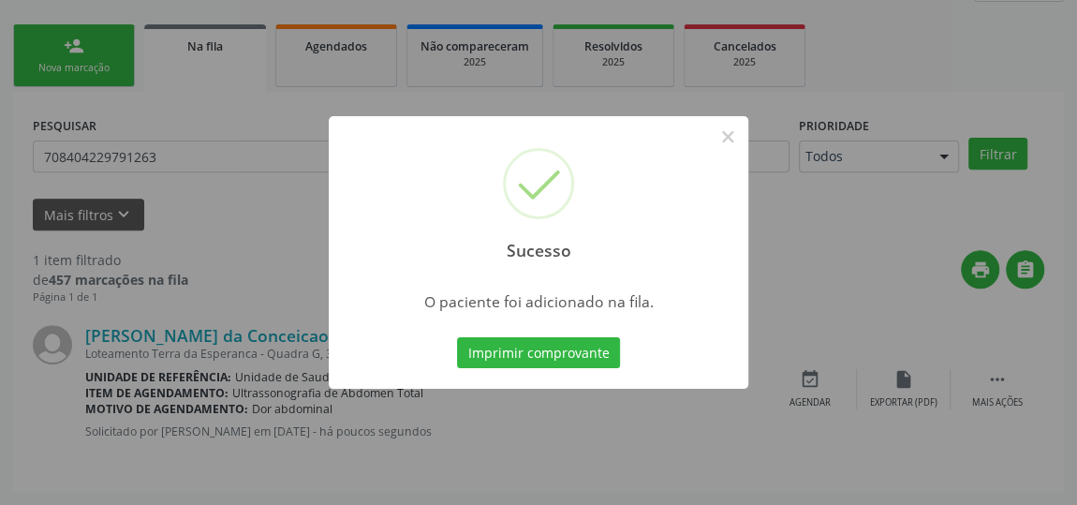
scroll to position [138, 0]
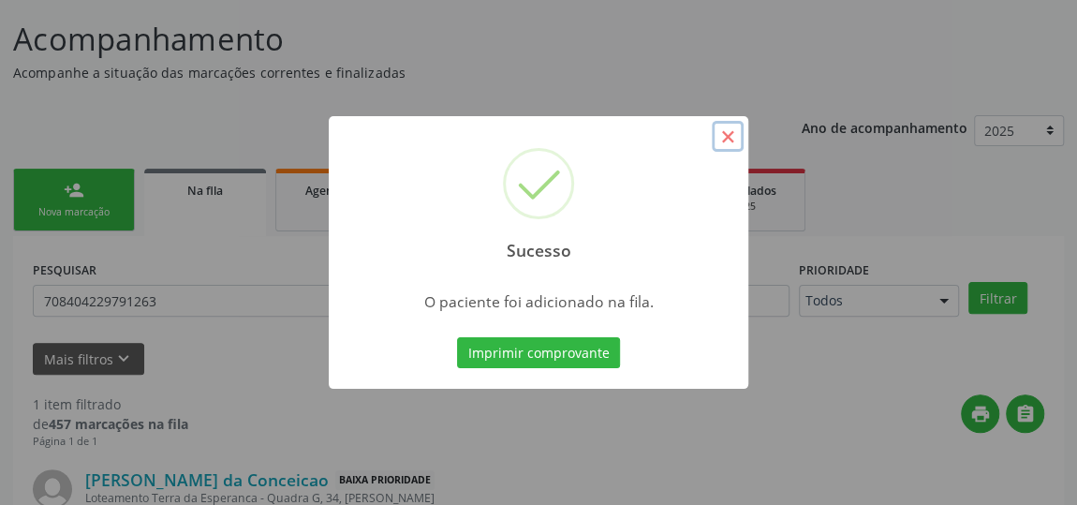
click at [718, 139] on button "×" at bounding box center [728, 137] width 32 height 32
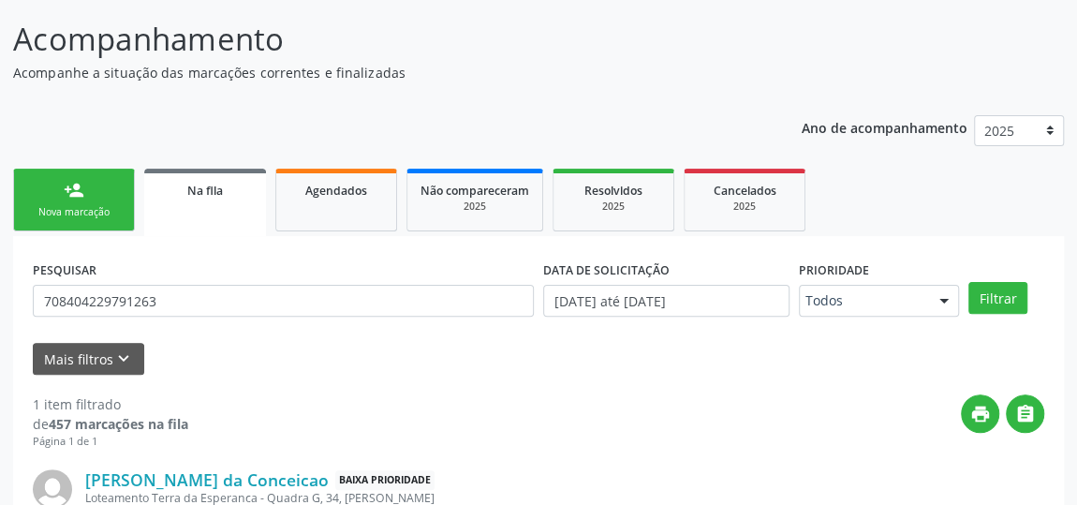
click at [76, 186] on div "person_add" at bounding box center [74, 190] width 21 height 21
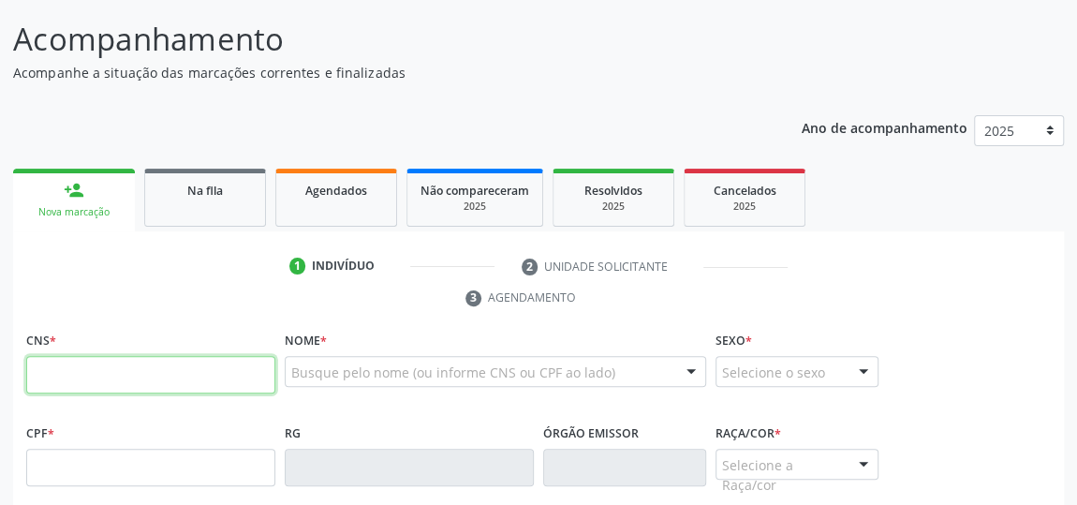
paste input "708 4042 2979 1263"
type input "708 4042 2979 1263"
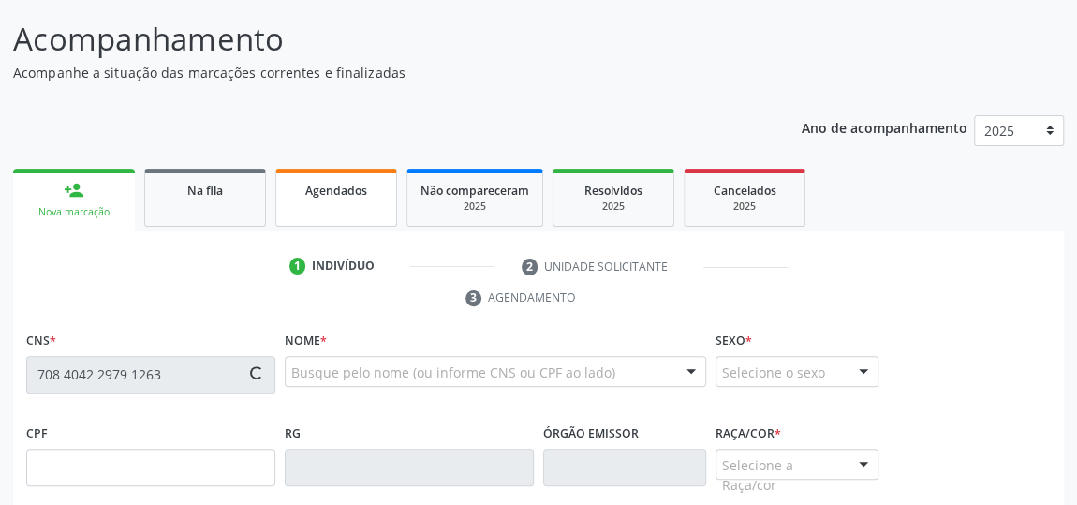
type input "043.748.724-50"
type input "2[DATE]"
type input "[PERSON_NAME] da Conceição"
type input "[PHONE_NUMBER]"
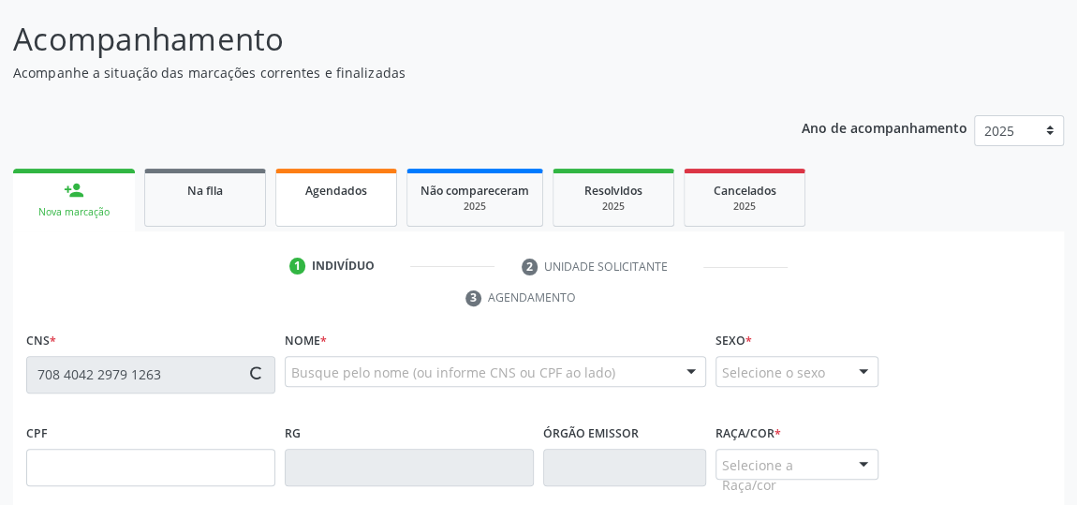
type input "34"
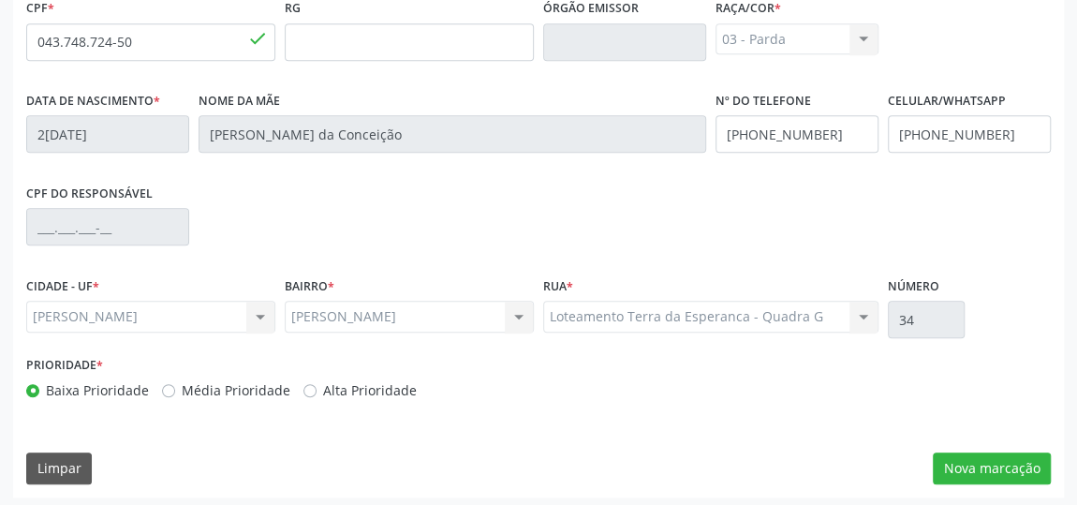
scroll to position [565, 0]
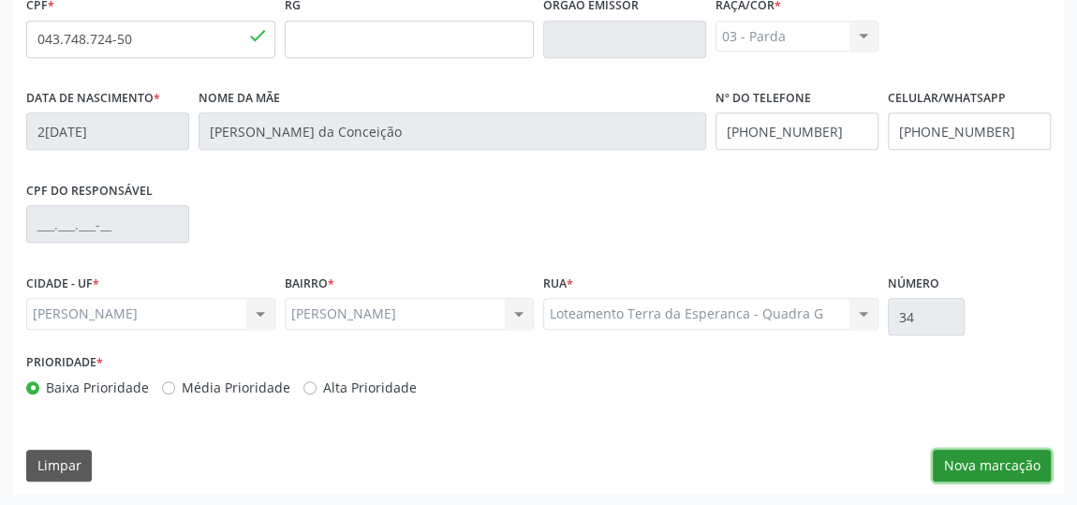
click at [976, 476] on button "Nova marcação" at bounding box center [991, 465] width 118 height 32
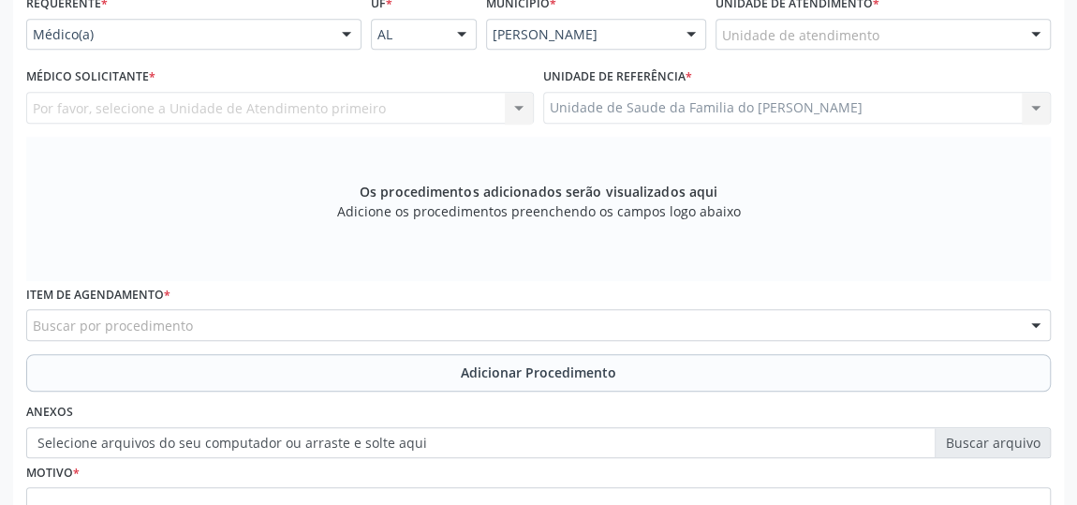
scroll to position [310, 0]
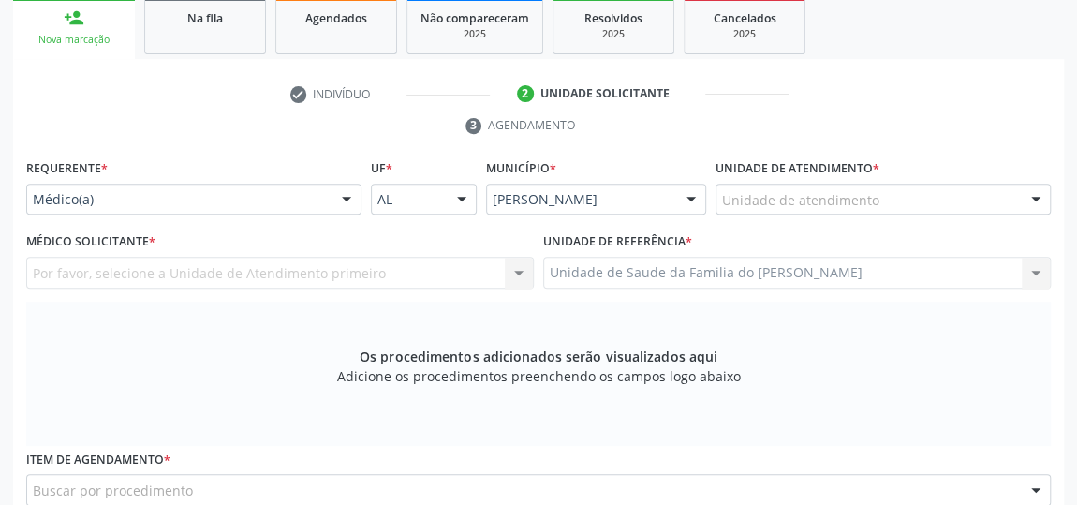
click at [335, 193] on div at bounding box center [346, 200] width 28 height 32
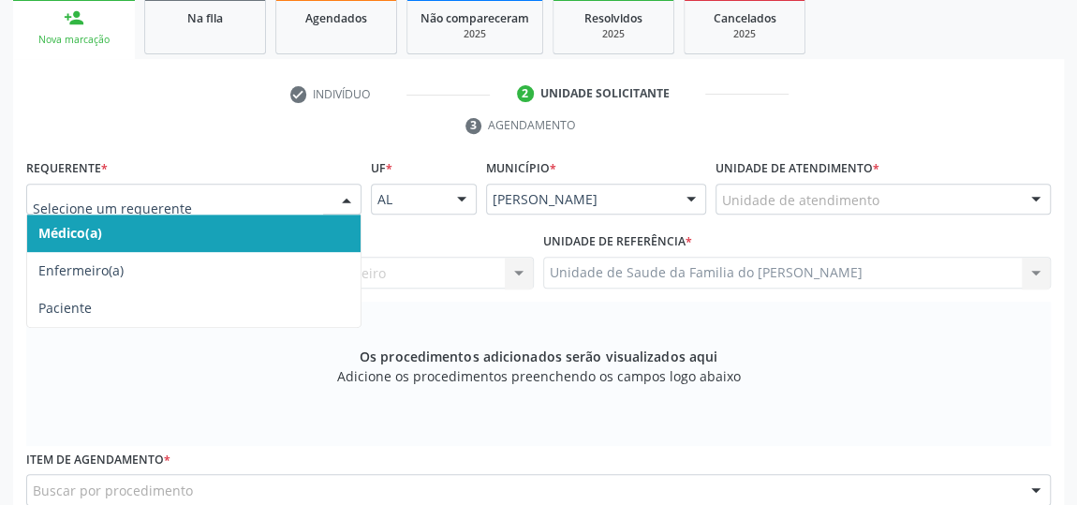
click at [271, 235] on span "Médico(a)" at bounding box center [193, 232] width 333 height 37
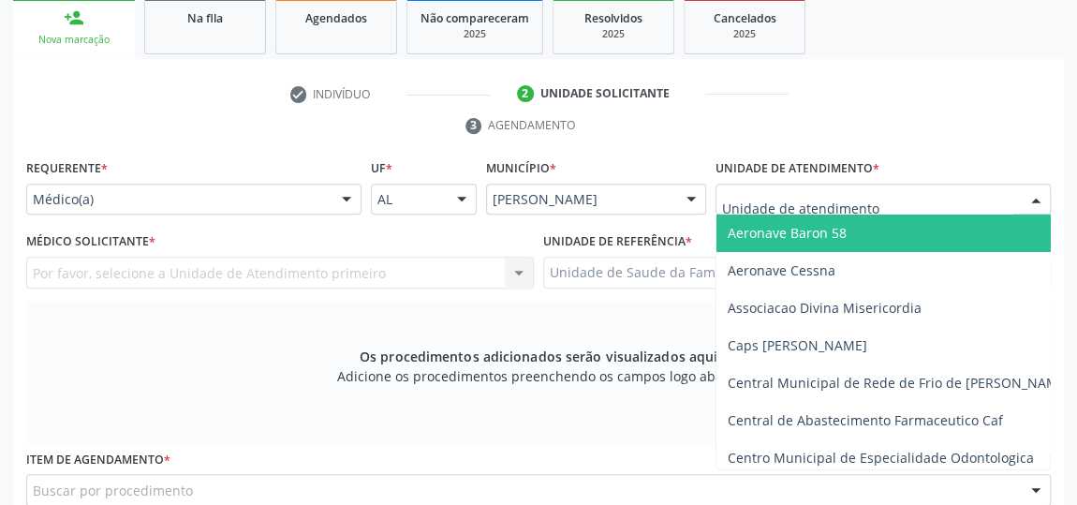
click at [920, 198] on div at bounding box center [882, 199] width 335 height 32
type input "J"
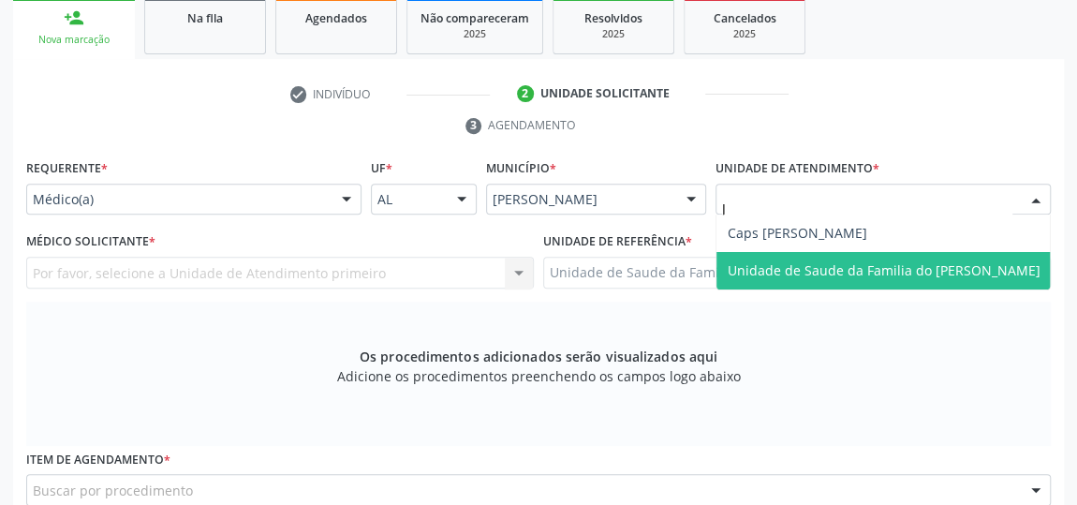
click at [950, 270] on span "Unidade de Saude da Familia do [PERSON_NAME]" at bounding box center [883, 270] width 313 height 18
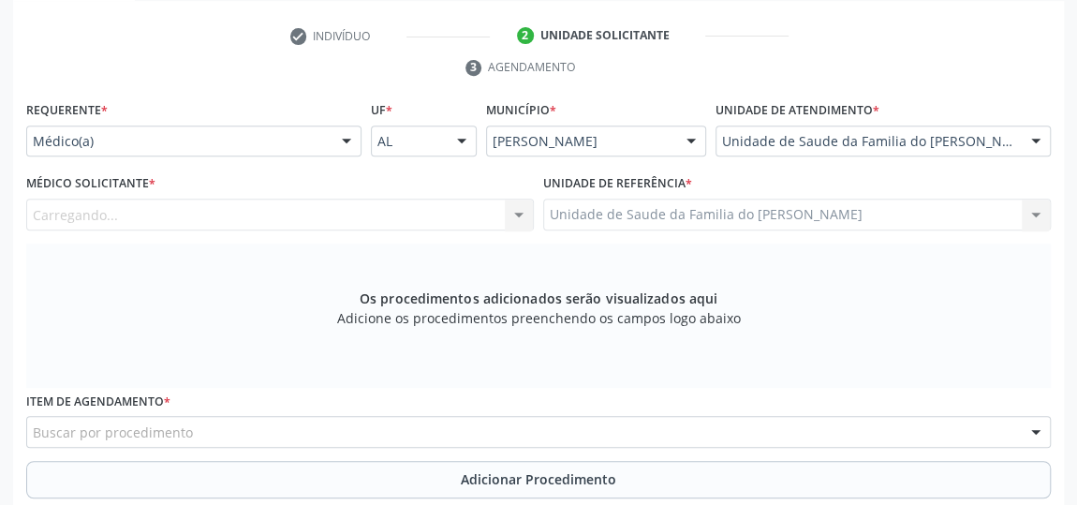
scroll to position [395, 0]
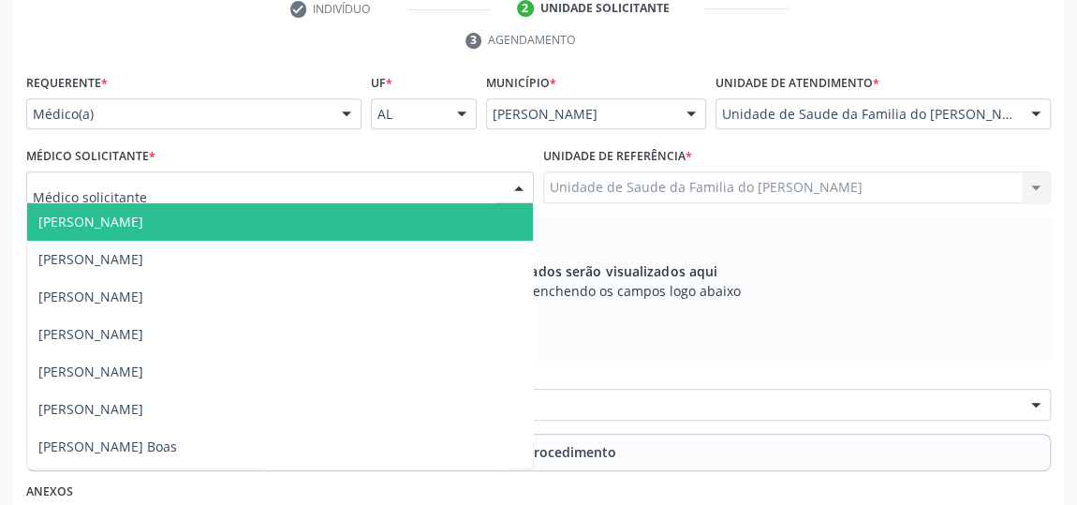
click at [517, 184] on div at bounding box center [519, 188] width 28 height 32
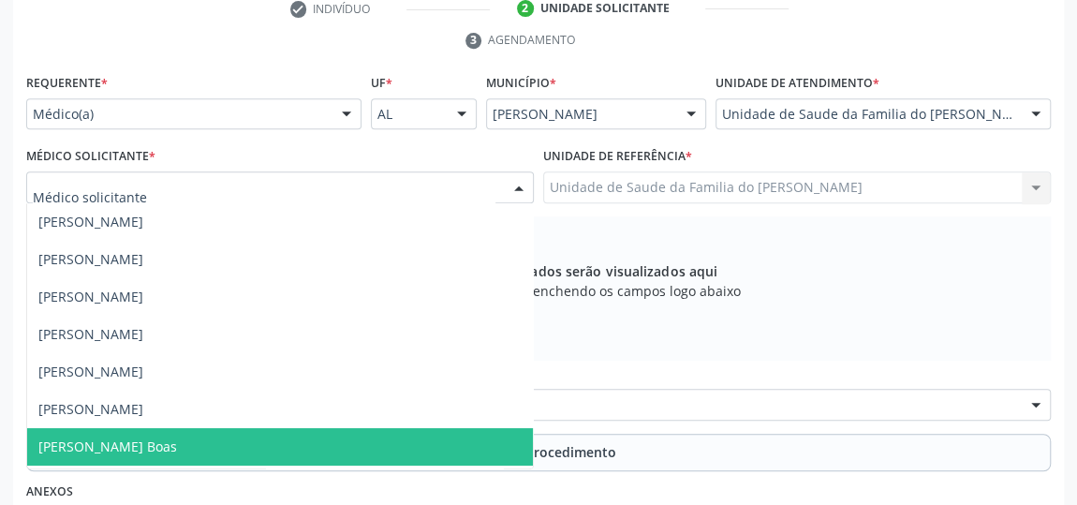
click at [384, 446] on span "[PERSON_NAME] Boas" at bounding box center [280, 446] width 506 height 37
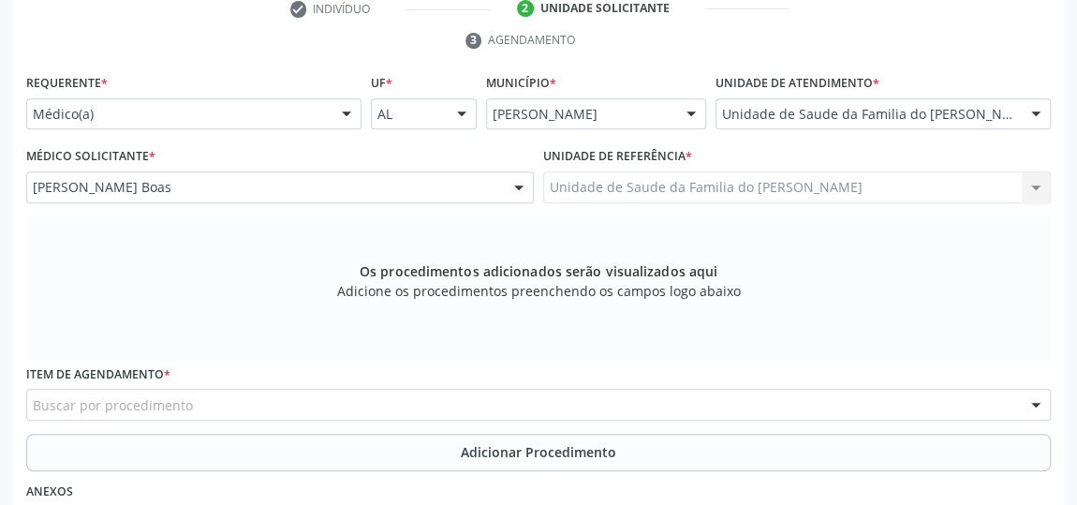
click at [402, 402] on div "Buscar por procedimento" at bounding box center [538, 405] width 1024 height 32
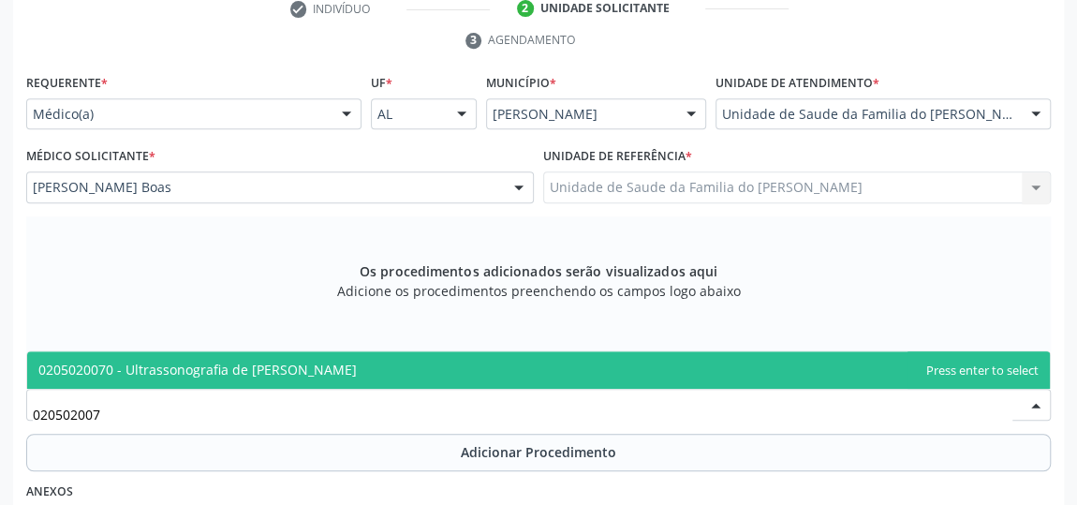
type input "0205020070"
click at [407, 369] on span "0205020070 - Ultrassonografia de [PERSON_NAME]" at bounding box center [538, 369] width 1022 height 37
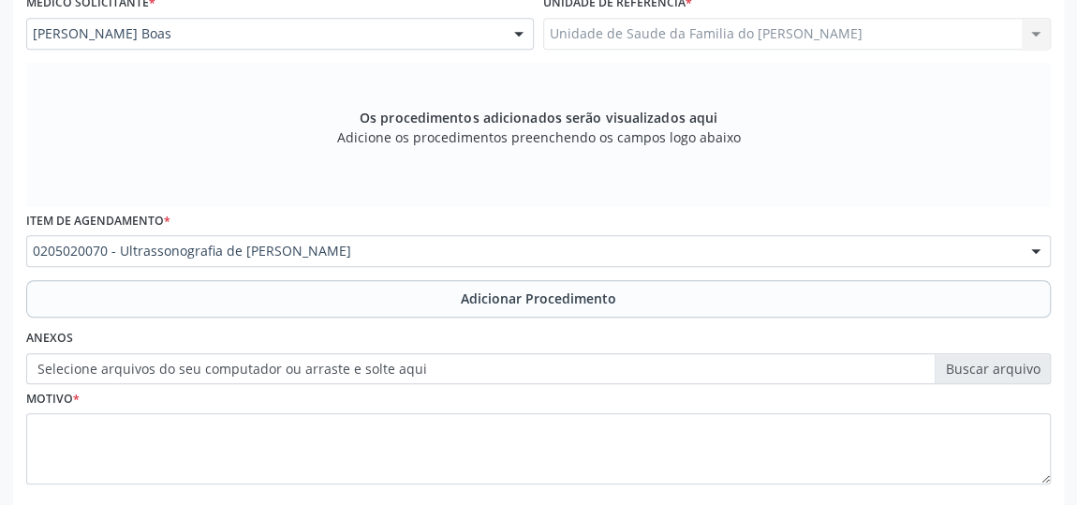
scroll to position [565, 0]
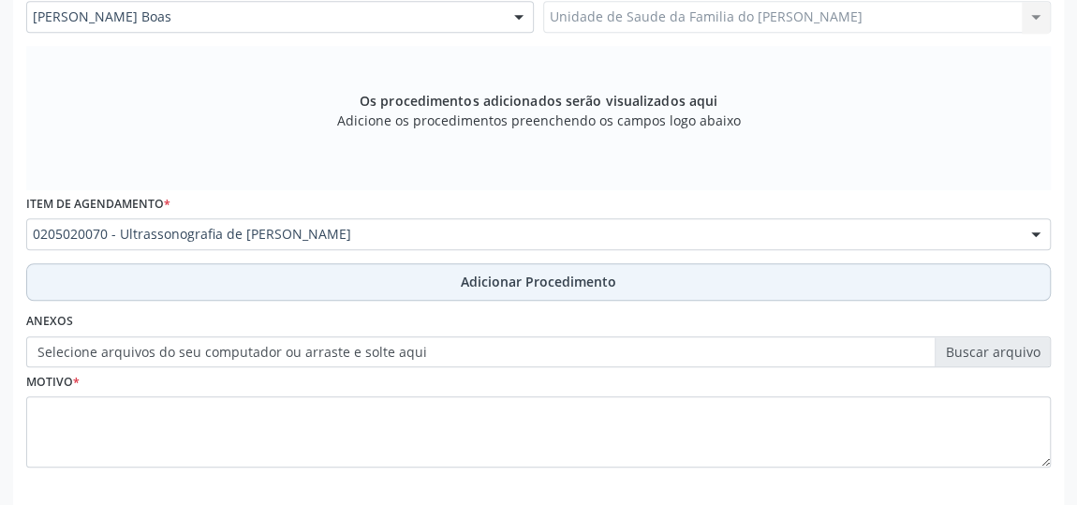
click at [435, 281] on button "Adicionar Procedimento" at bounding box center [538, 281] width 1024 height 37
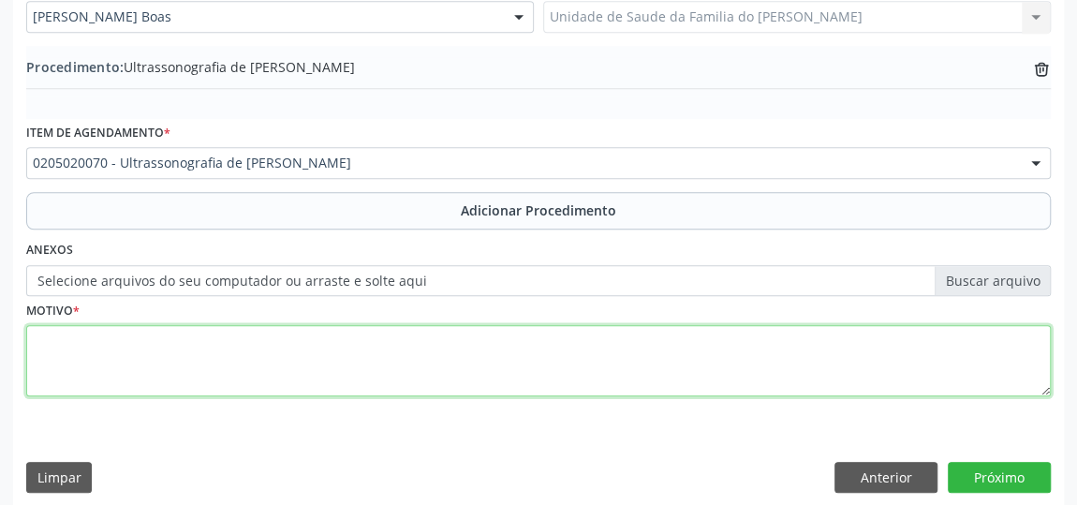
click at [405, 364] on textarea at bounding box center [538, 360] width 1024 height 71
click at [405, 364] on textarea "D" at bounding box center [538, 360] width 1024 height 71
type textarea "DOR"
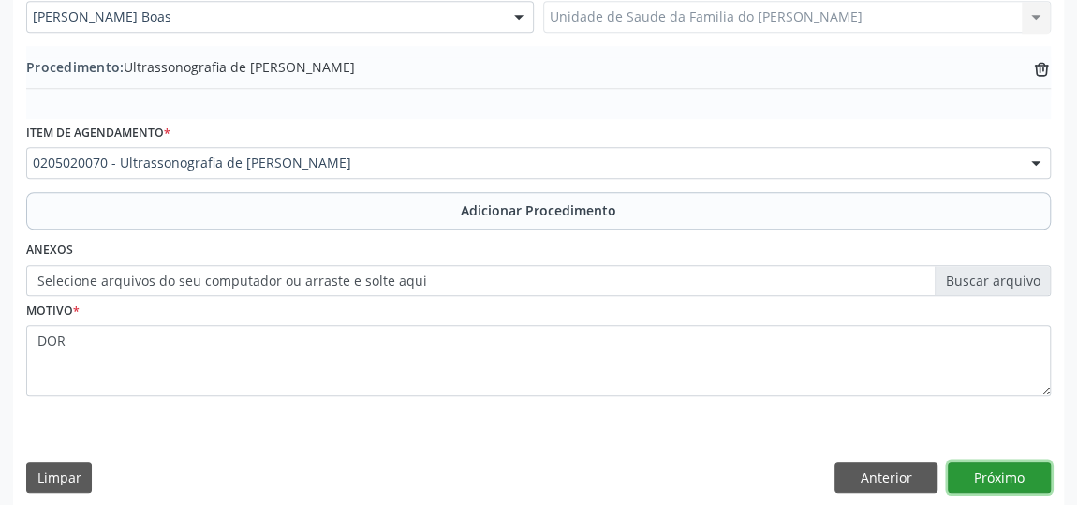
click at [998, 470] on button "Próximo" at bounding box center [998, 478] width 103 height 32
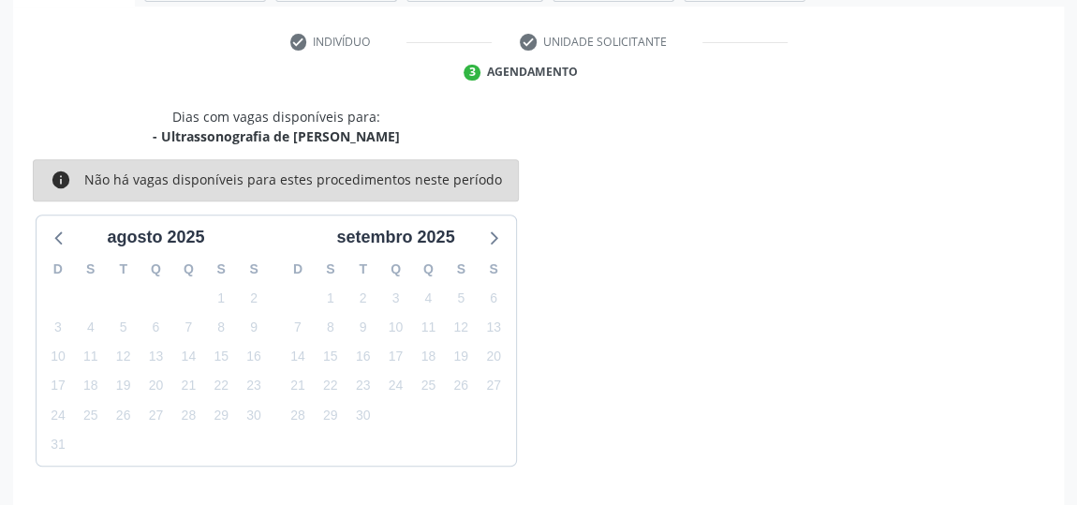
scroll to position [418, 0]
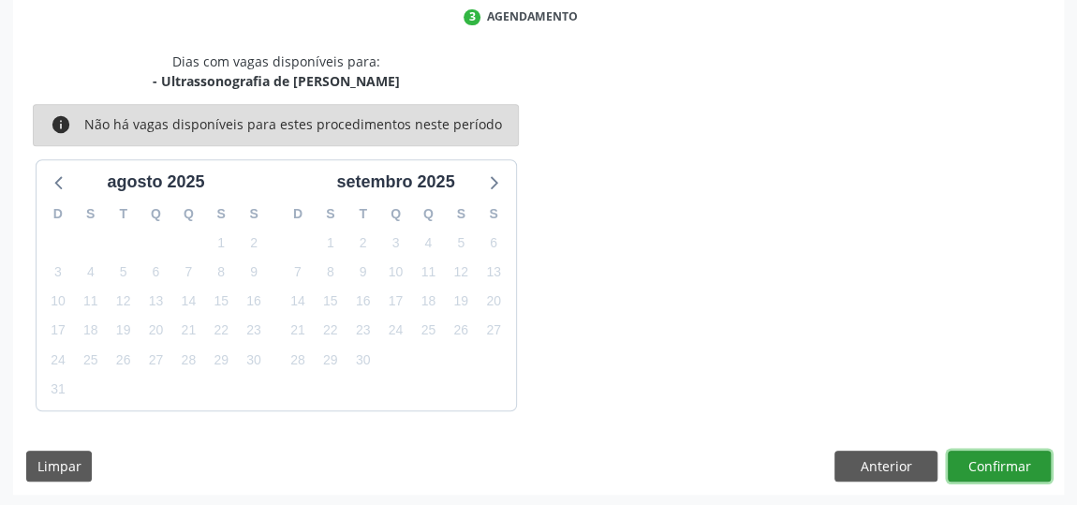
click at [998, 470] on button "Confirmar" at bounding box center [998, 466] width 103 height 32
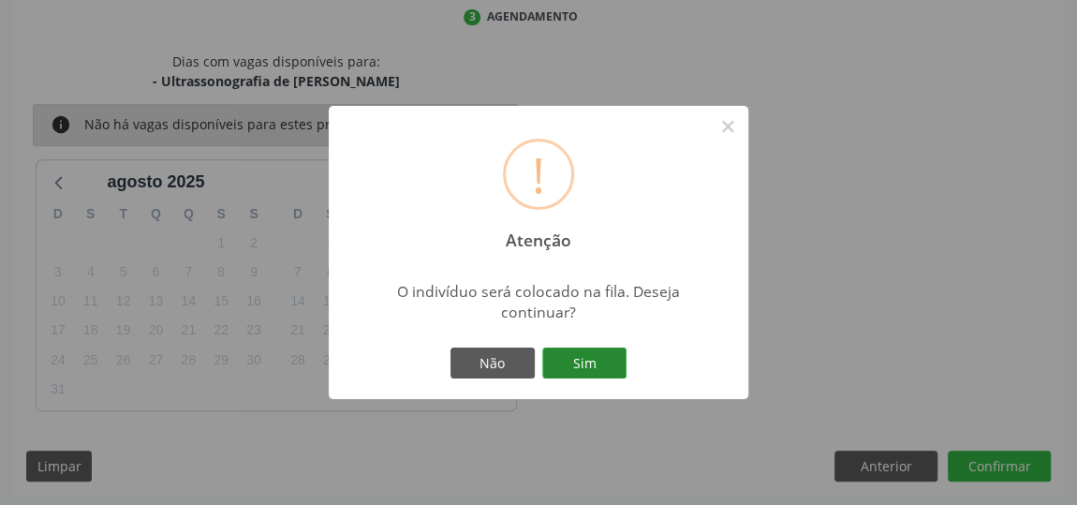
click at [603, 358] on button "Sim" at bounding box center [584, 363] width 84 height 32
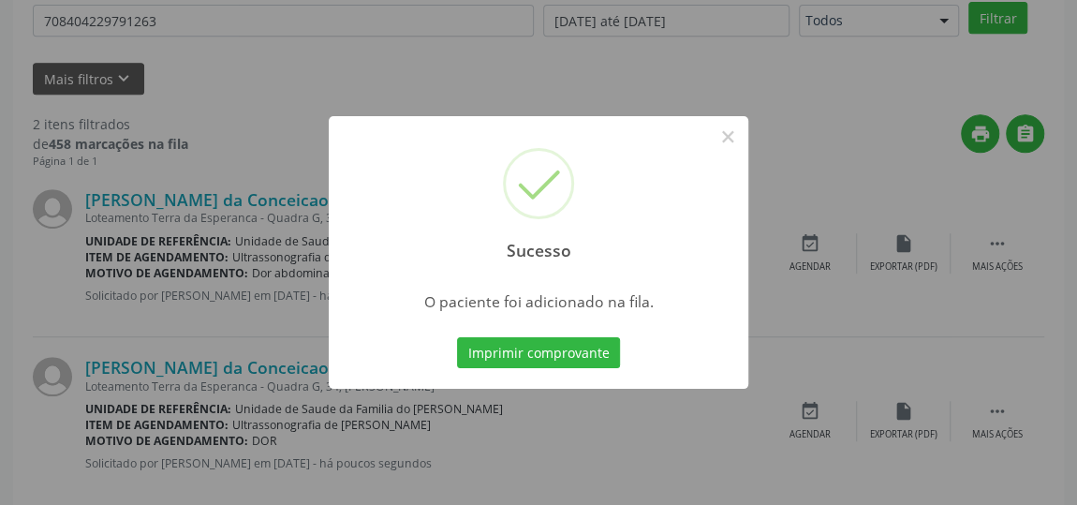
scroll to position [138, 0]
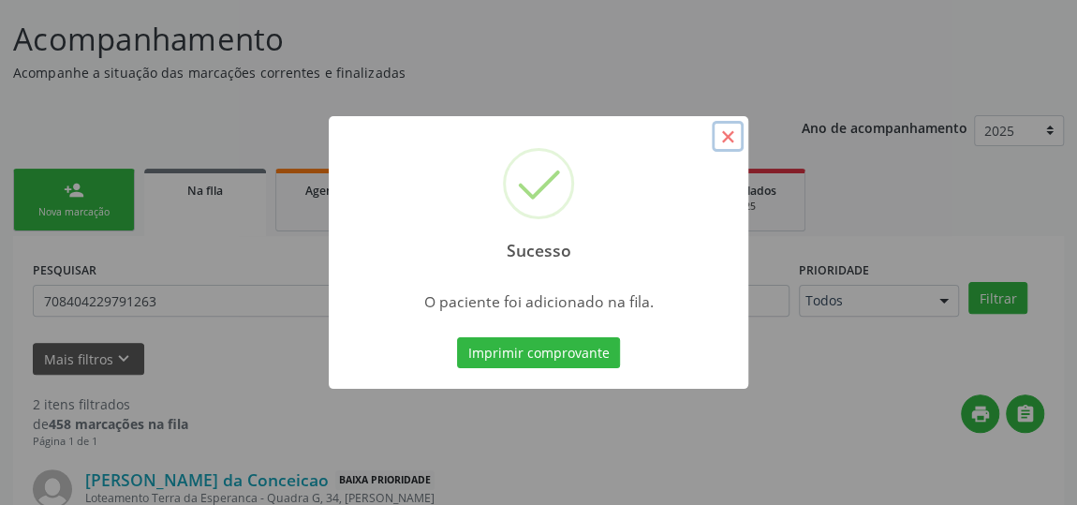
click at [712, 133] on button "×" at bounding box center [728, 137] width 32 height 32
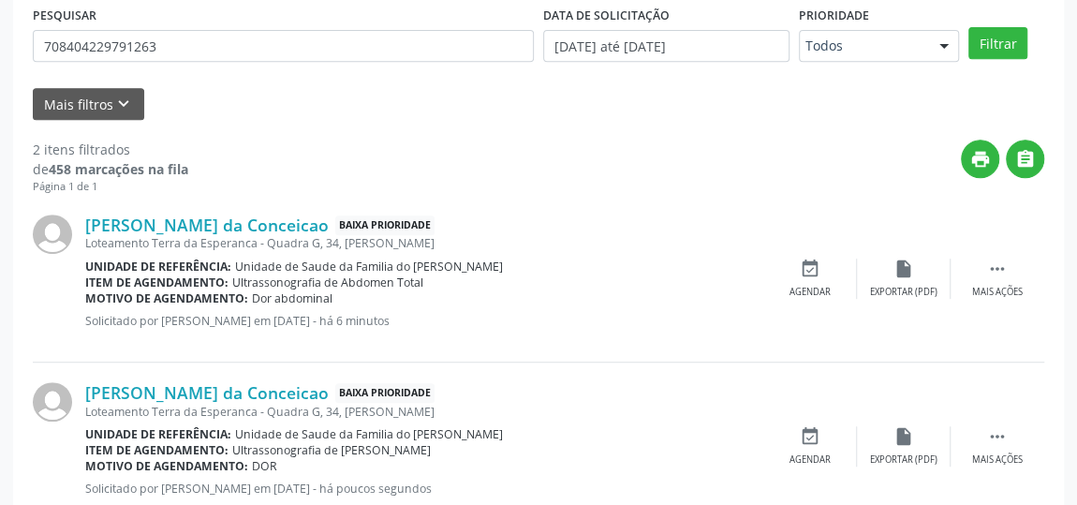
scroll to position [392, 0]
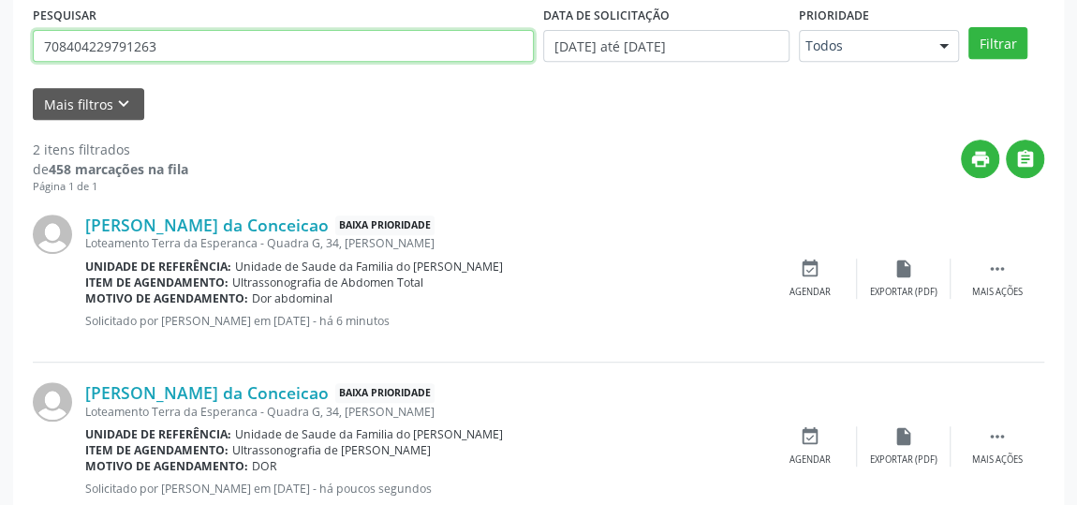
click at [81, 43] on input "708404229791263" at bounding box center [283, 46] width 501 height 32
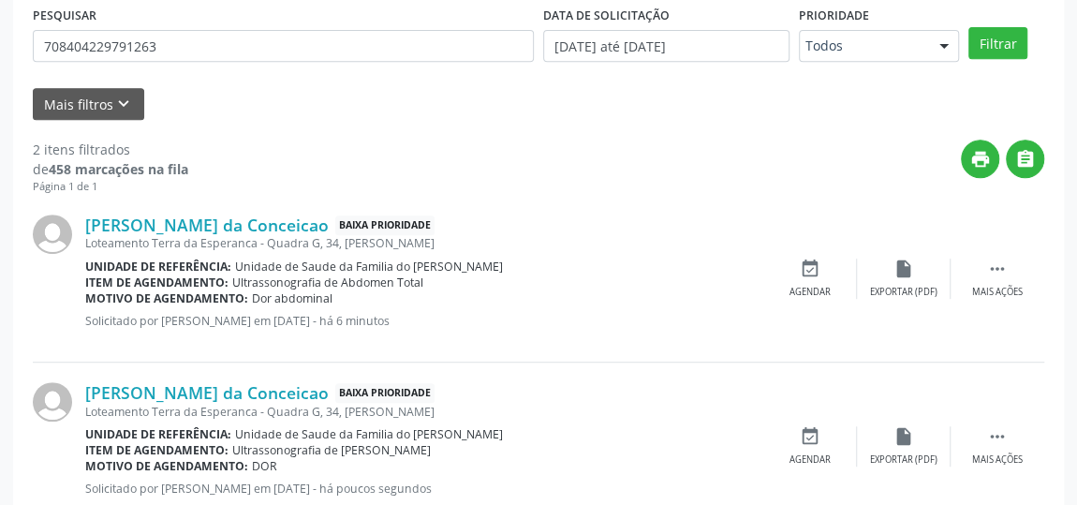
drag, startPoint x: 81, startPoint y: 43, endPoint x: 622, endPoint y: 154, distance: 551.6
click at [622, 154] on div "print " at bounding box center [616, 166] width 856 height 55
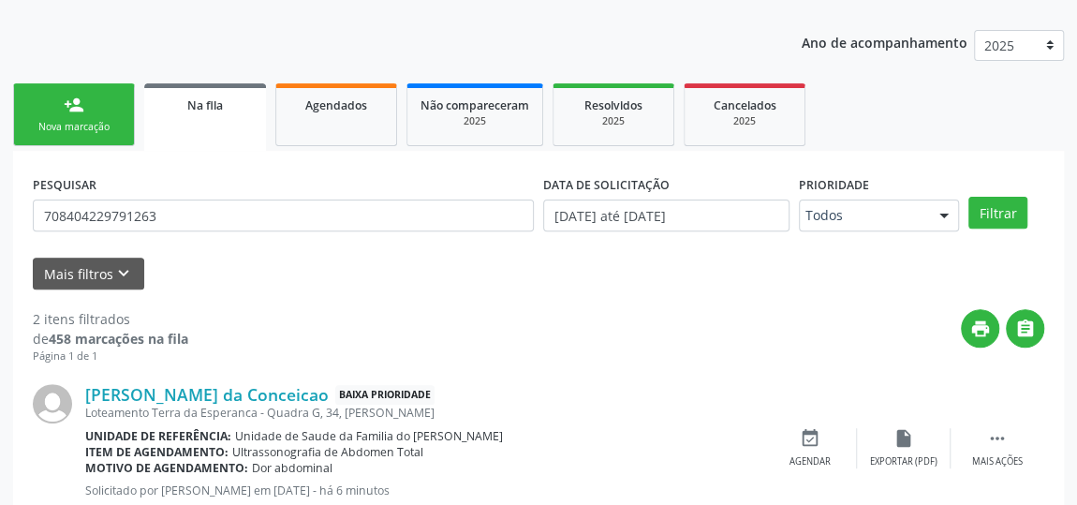
click at [236, 111] on div "Na fila" at bounding box center [204, 105] width 95 height 20
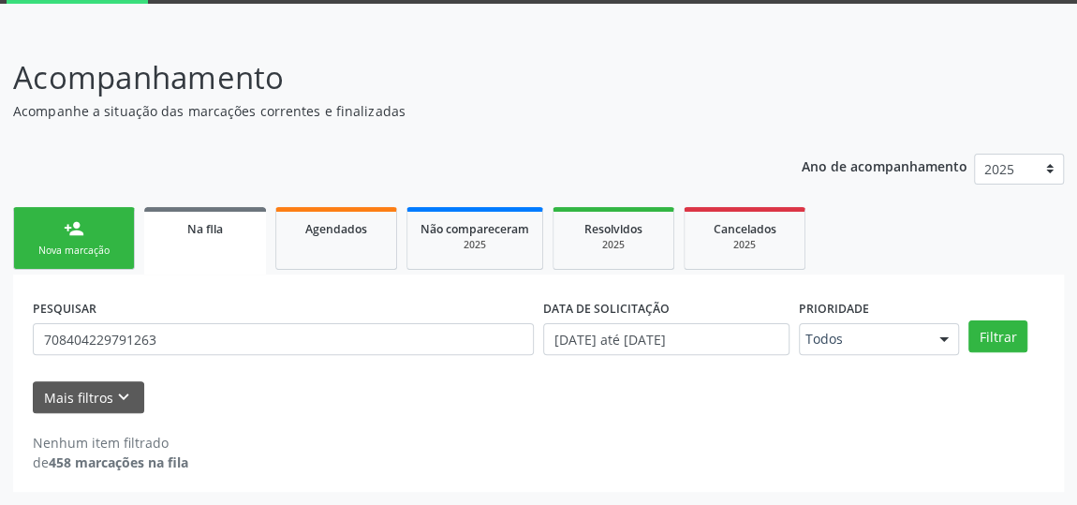
scroll to position [97, 0]
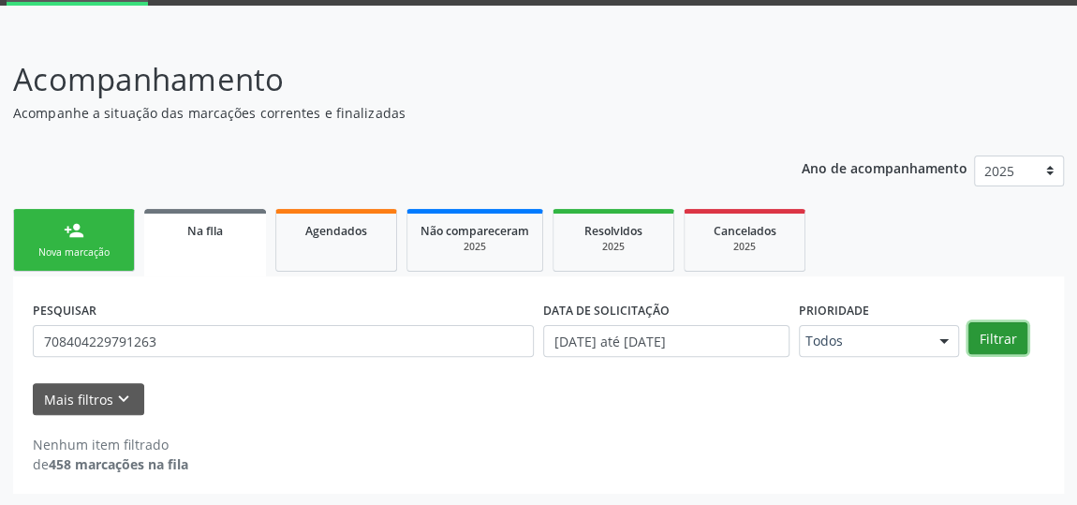
click at [977, 336] on button "Filtrar" at bounding box center [997, 338] width 59 height 32
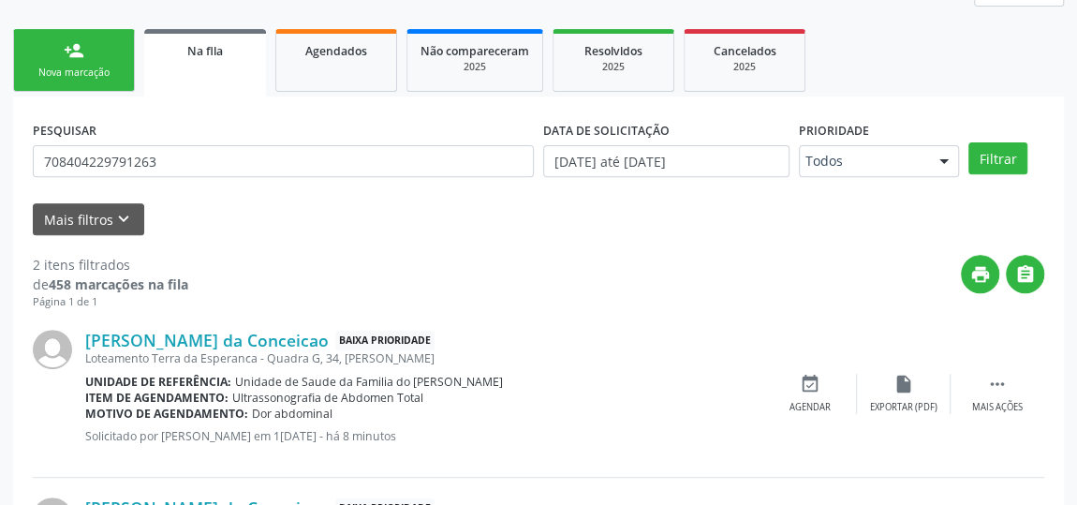
scroll to position [276, 0]
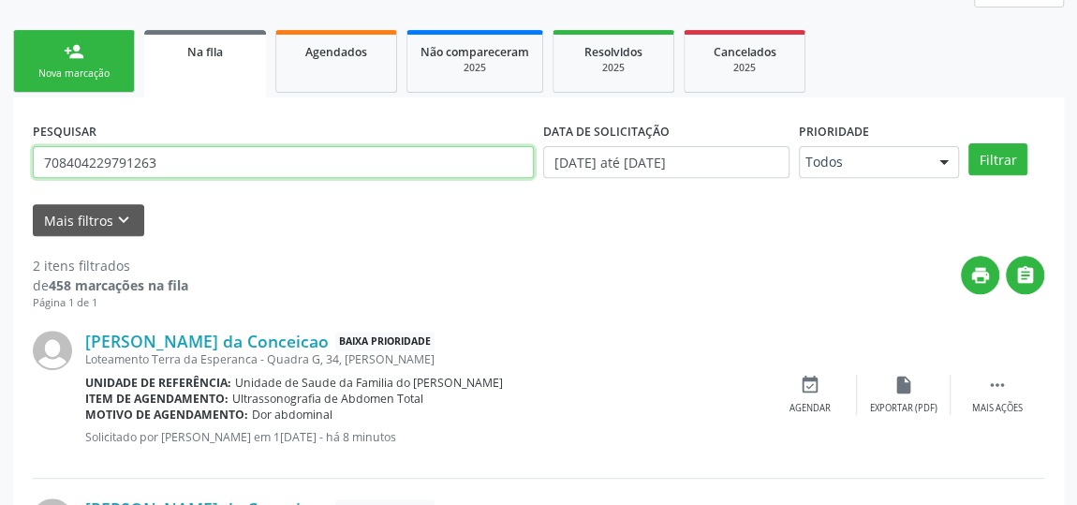
drag, startPoint x: 224, startPoint y: 163, endPoint x: 0, endPoint y: 144, distance: 224.5
click at [0, 144] on div "Acompanhamento Acompanhe a situação das marcações correntes e finalizadas Relat…" at bounding box center [538, 265] width 1077 height 825
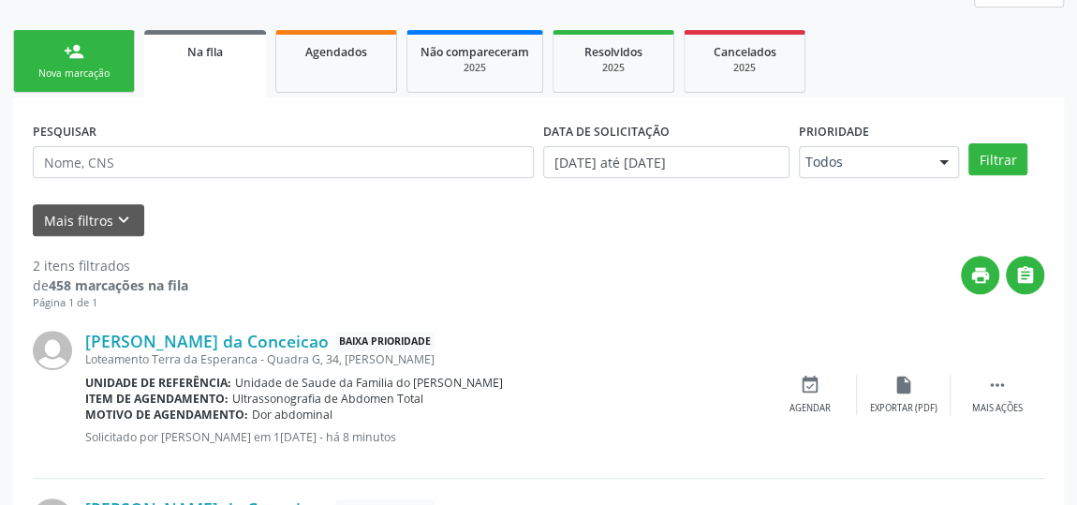
drag, startPoint x: 325, startPoint y: 53, endPoint x: 587, endPoint y: 164, distance: 284.5
click at [327, 53] on span "Agendados" at bounding box center [336, 52] width 62 height 16
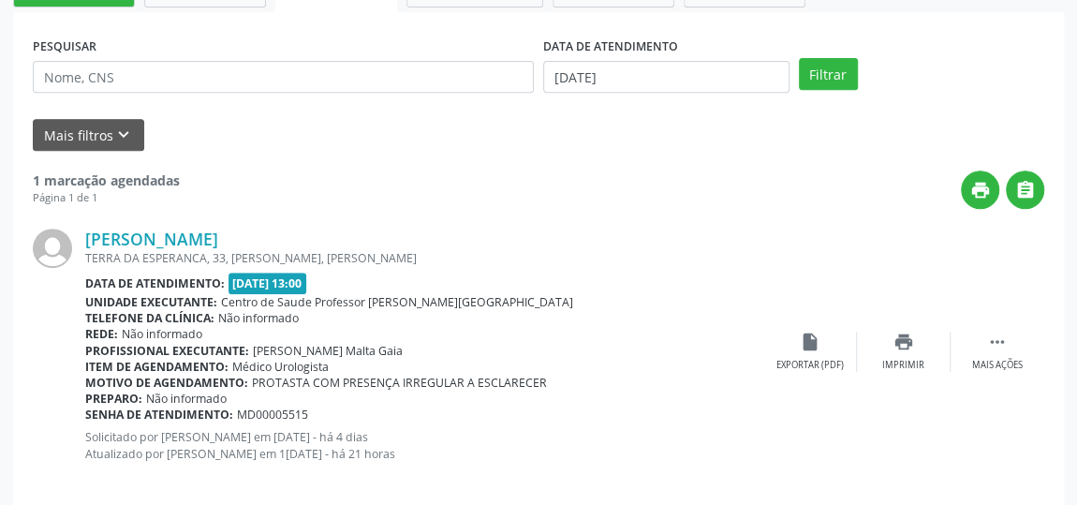
scroll to position [381, 0]
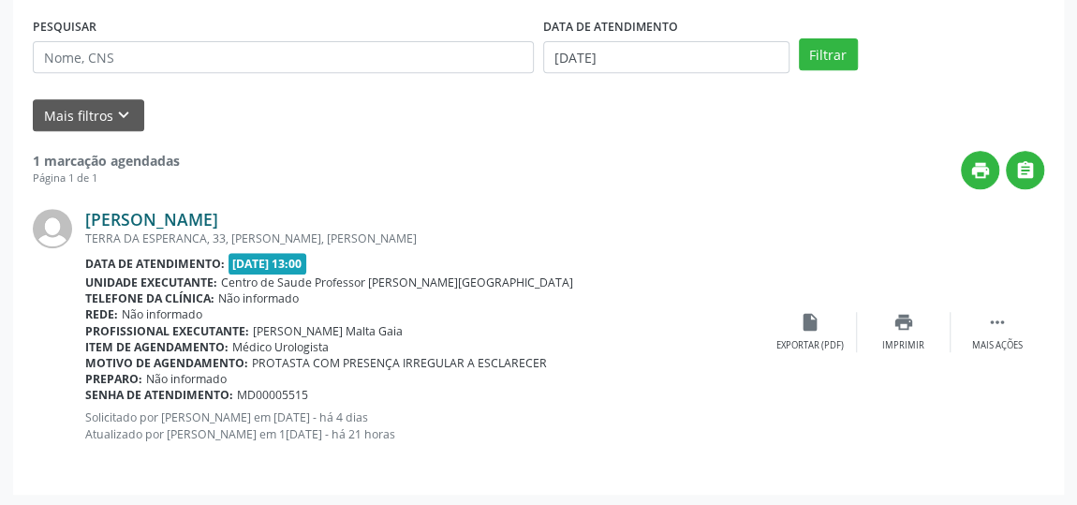
click at [169, 216] on link "[PERSON_NAME]" at bounding box center [151, 219] width 133 height 21
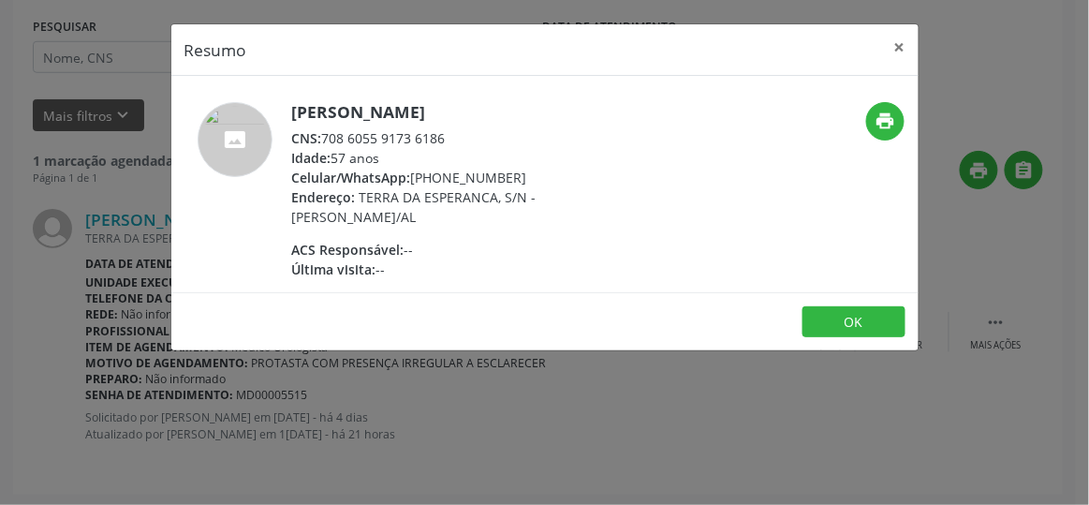
drag, startPoint x: 324, startPoint y: 133, endPoint x: 457, endPoint y: 139, distance: 133.1
click at [457, 139] on div "CNS: 708 6055 9173 6186" at bounding box center [474, 138] width 364 height 20
copy div "708 6055 9173 6186"
click at [900, 40] on button "×" at bounding box center [899, 47] width 37 height 46
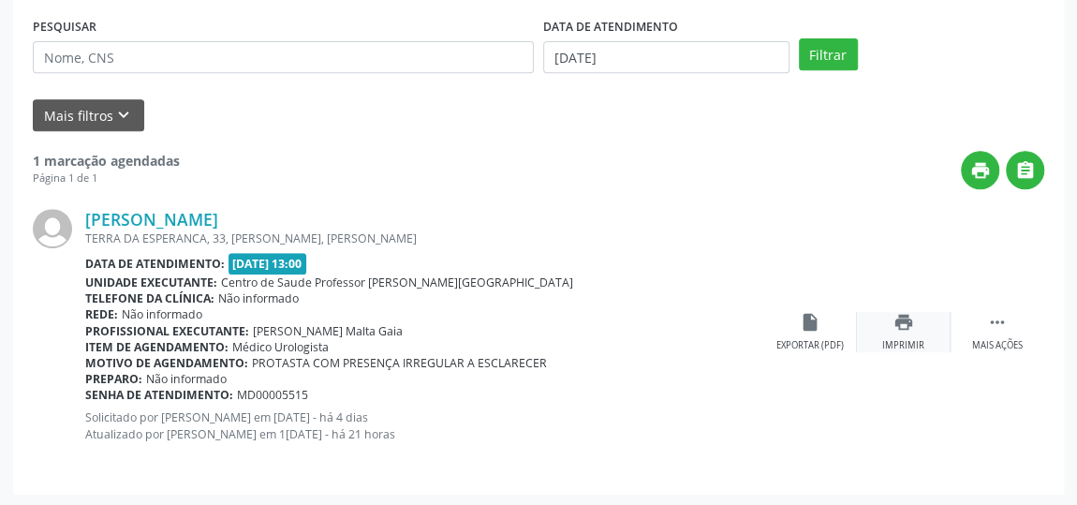
click at [887, 339] on div "Imprimir" at bounding box center [903, 345] width 42 height 13
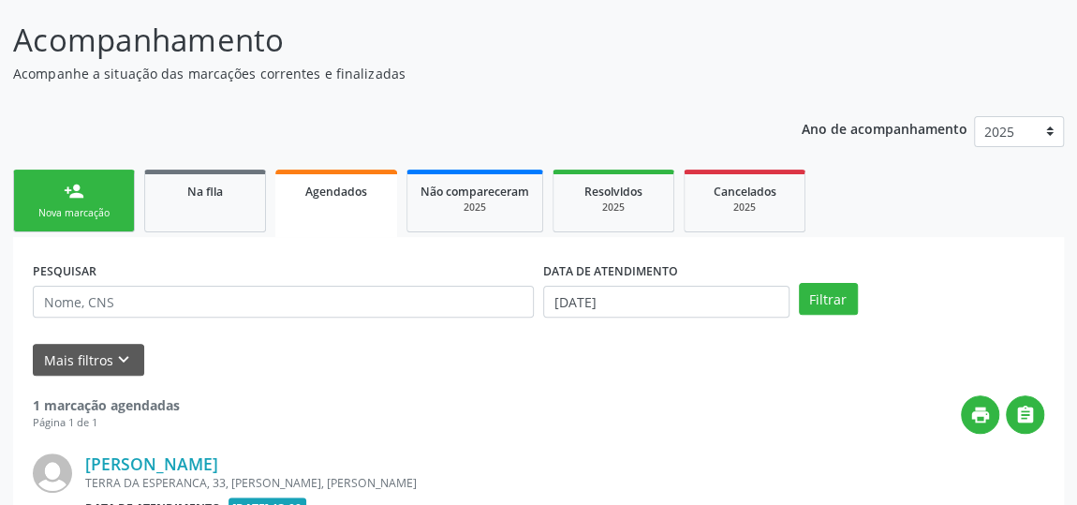
scroll to position [40, 0]
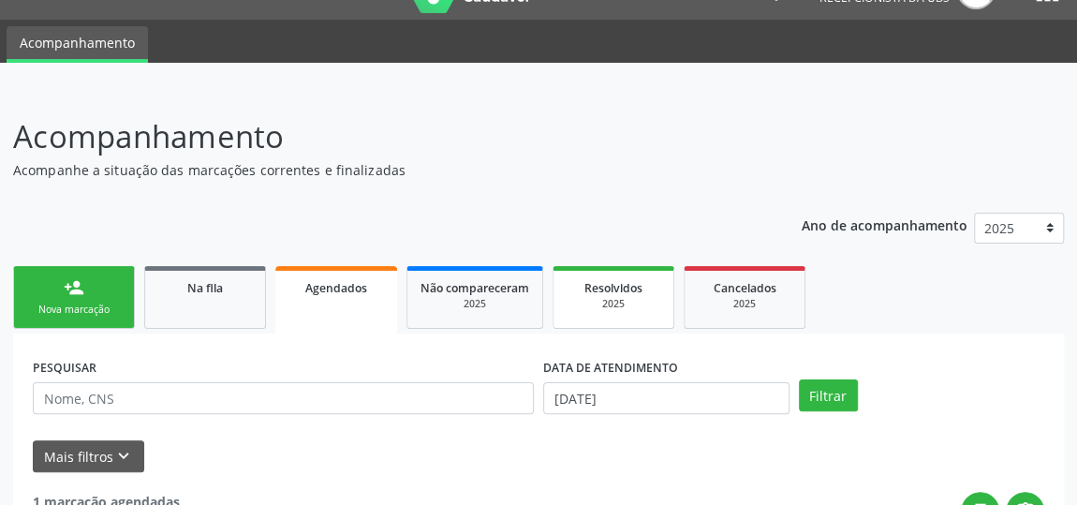
click at [586, 291] on span "Resolvidos" at bounding box center [613, 288] width 58 height 16
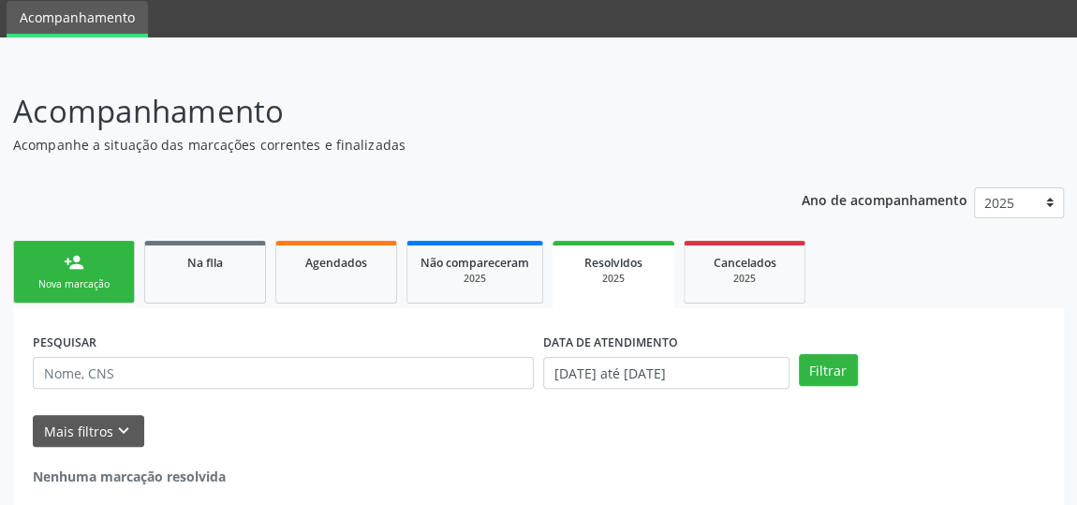
scroll to position [78, 0]
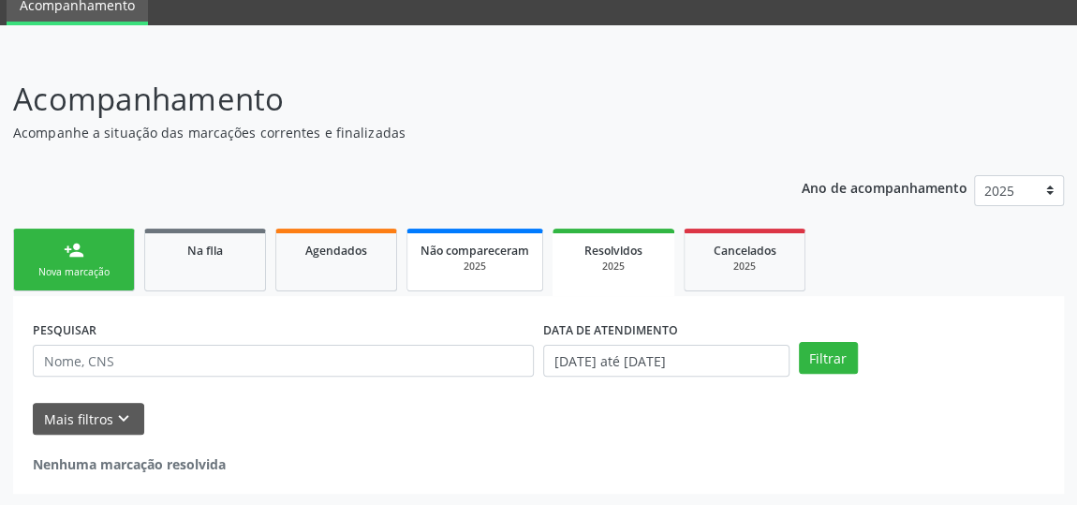
click at [453, 275] on link "Não compareceram 2025" at bounding box center [474, 259] width 137 height 63
click at [98, 267] on div "Nova marcação" at bounding box center [74, 272] width 94 height 14
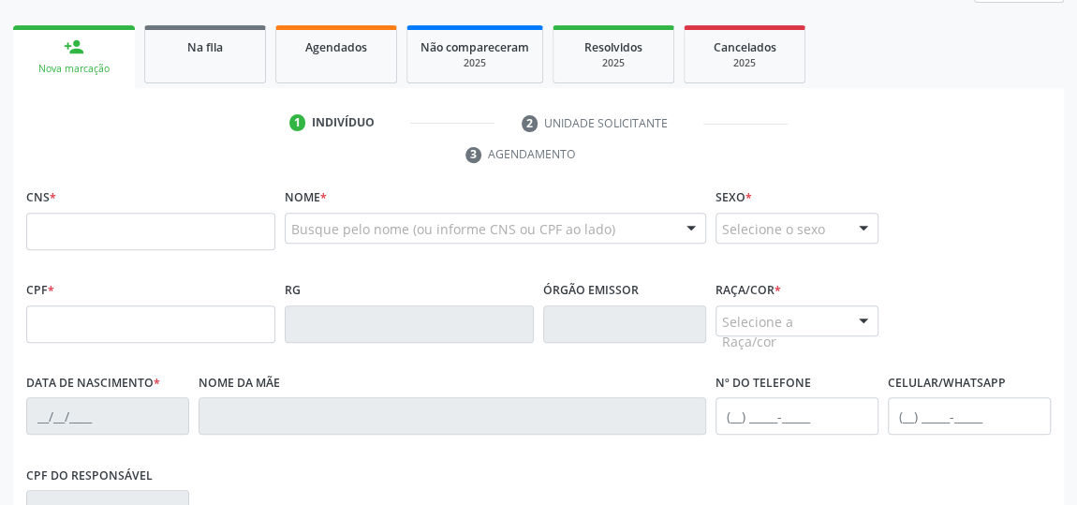
scroll to position [255, 0]
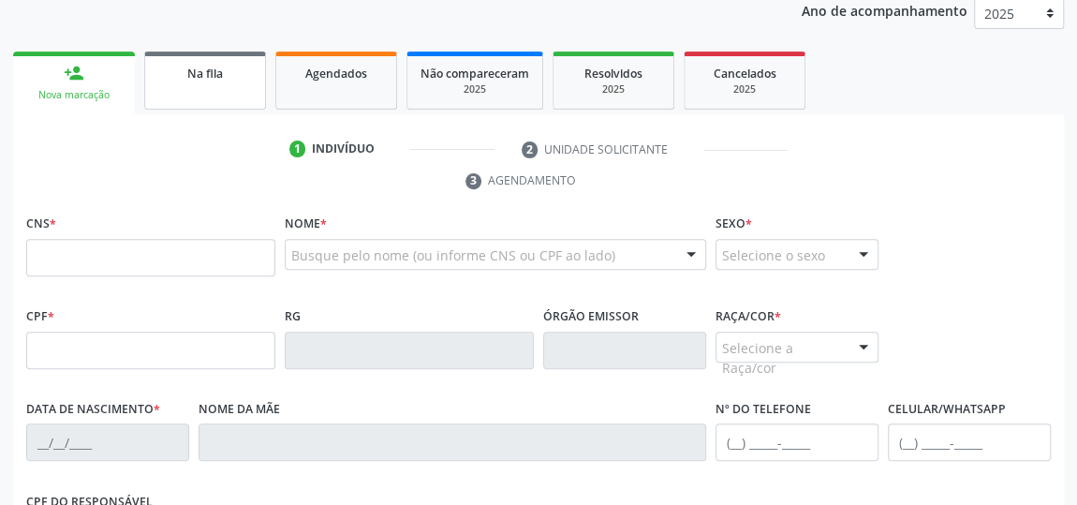
click at [187, 69] on span "Na fila" at bounding box center [205, 74] width 36 height 16
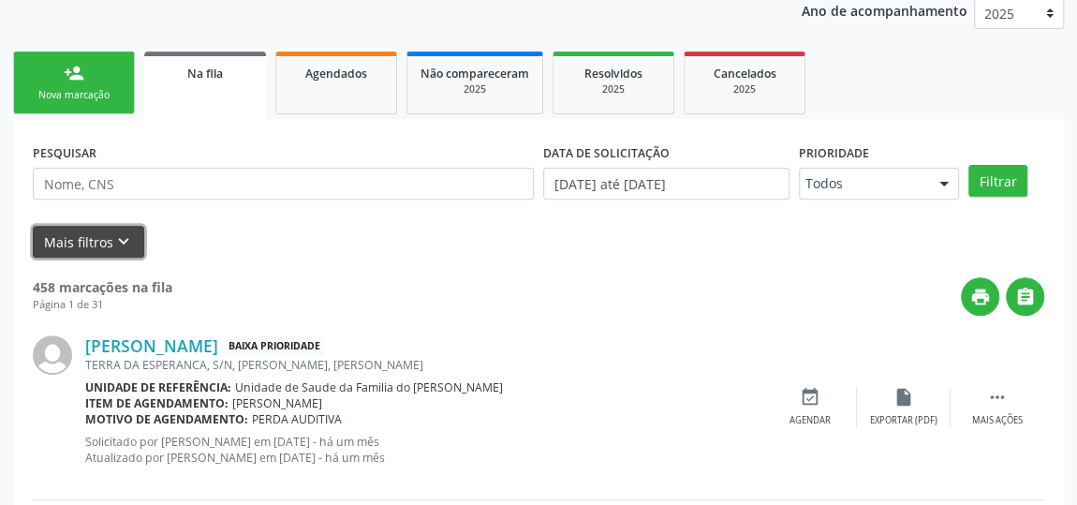
click at [97, 240] on button "Mais filtros keyboard_arrow_down" at bounding box center [88, 242] width 111 height 33
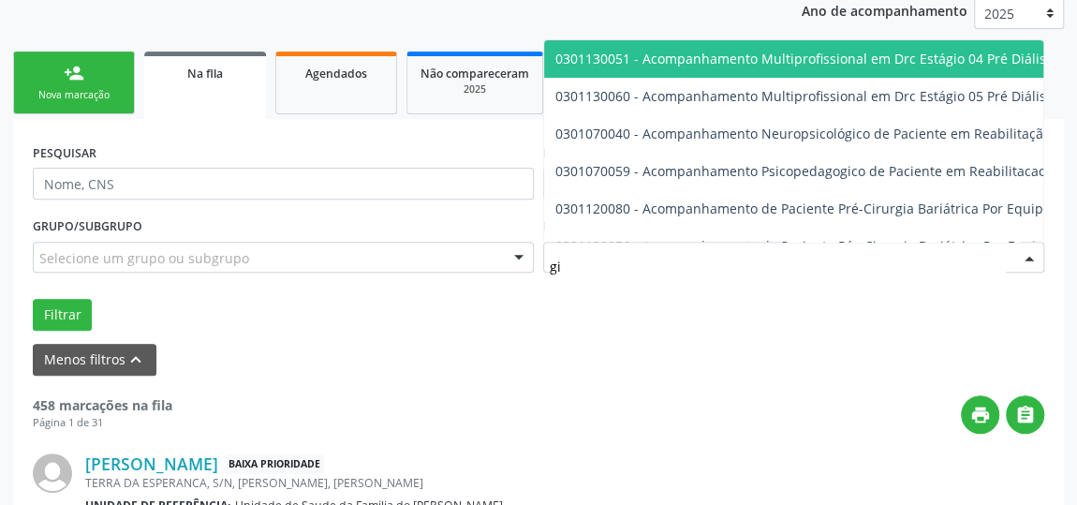
type input "g"
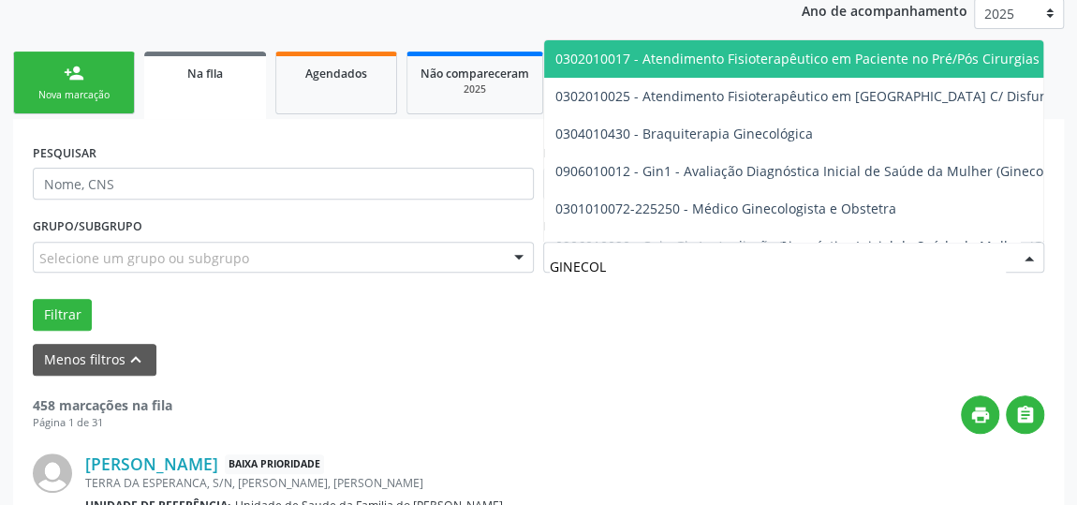
type input "GINECOLO"
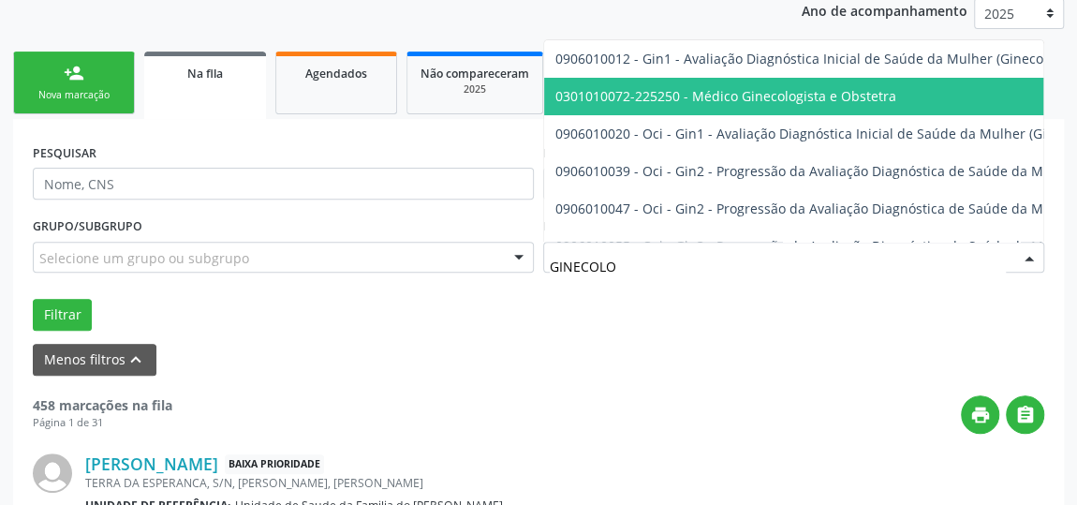
click at [741, 87] on span "0301010072-225250 - Médico Ginecologista e Obstetra" at bounding box center [725, 96] width 341 height 18
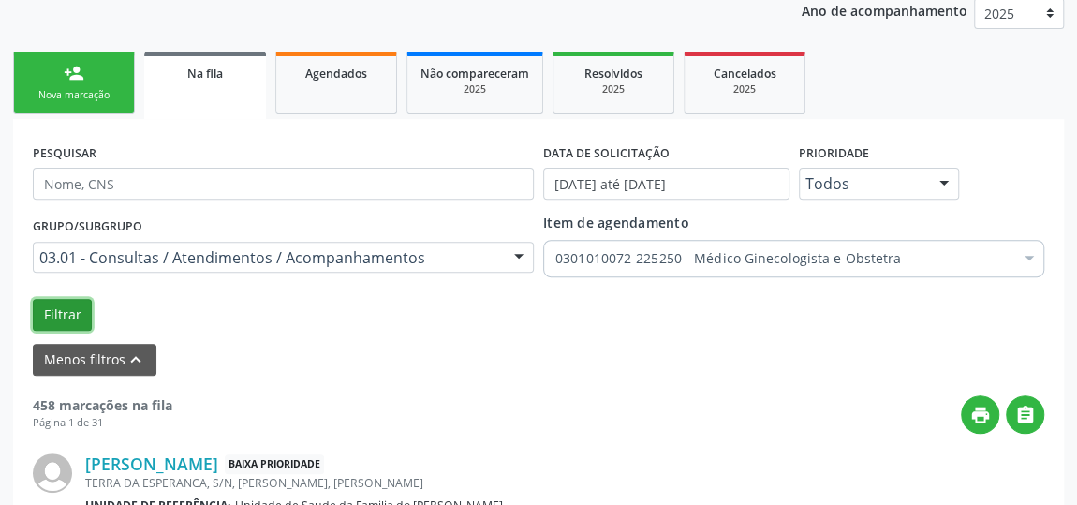
click at [65, 311] on button "Filtrar" at bounding box center [62, 315] width 59 height 32
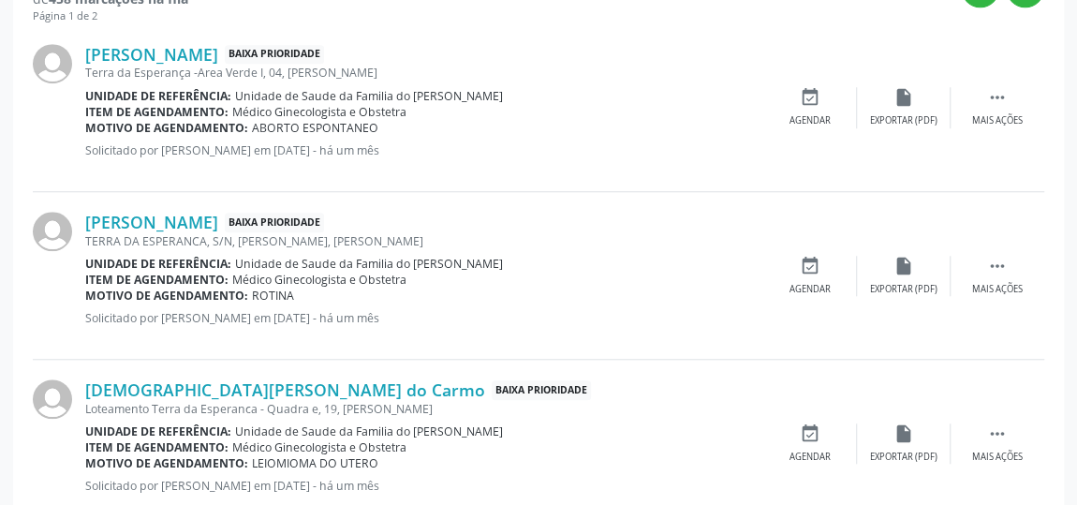
scroll to position [425, 0]
